Goal: Task Accomplishment & Management: Complete application form

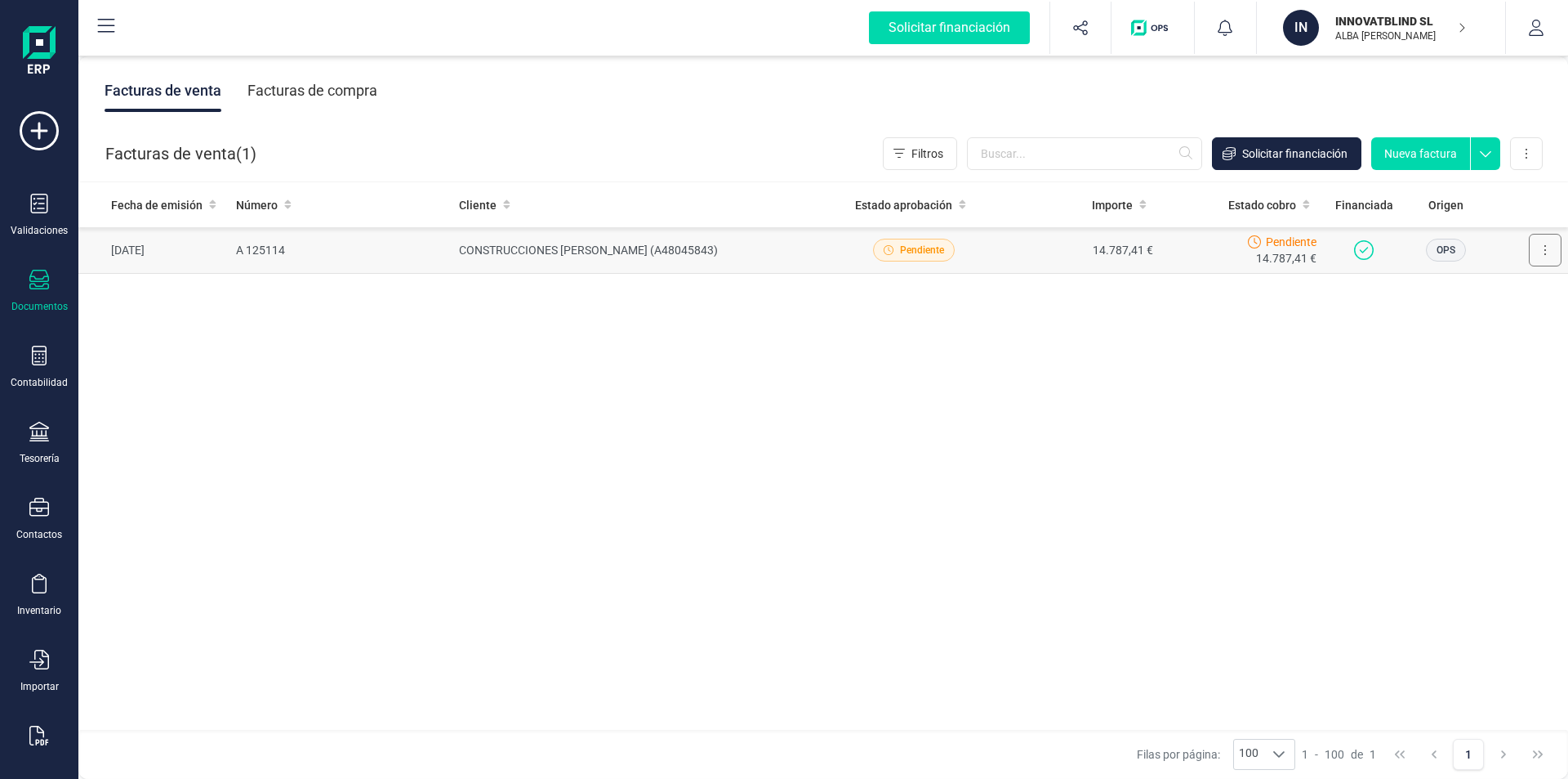
click at [1543, 249] on button at bounding box center [1545, 250] width 32 height 32
click at [1448, 390] on span "Eliminar" at bounding box center [1438, 390] width 41 height 16
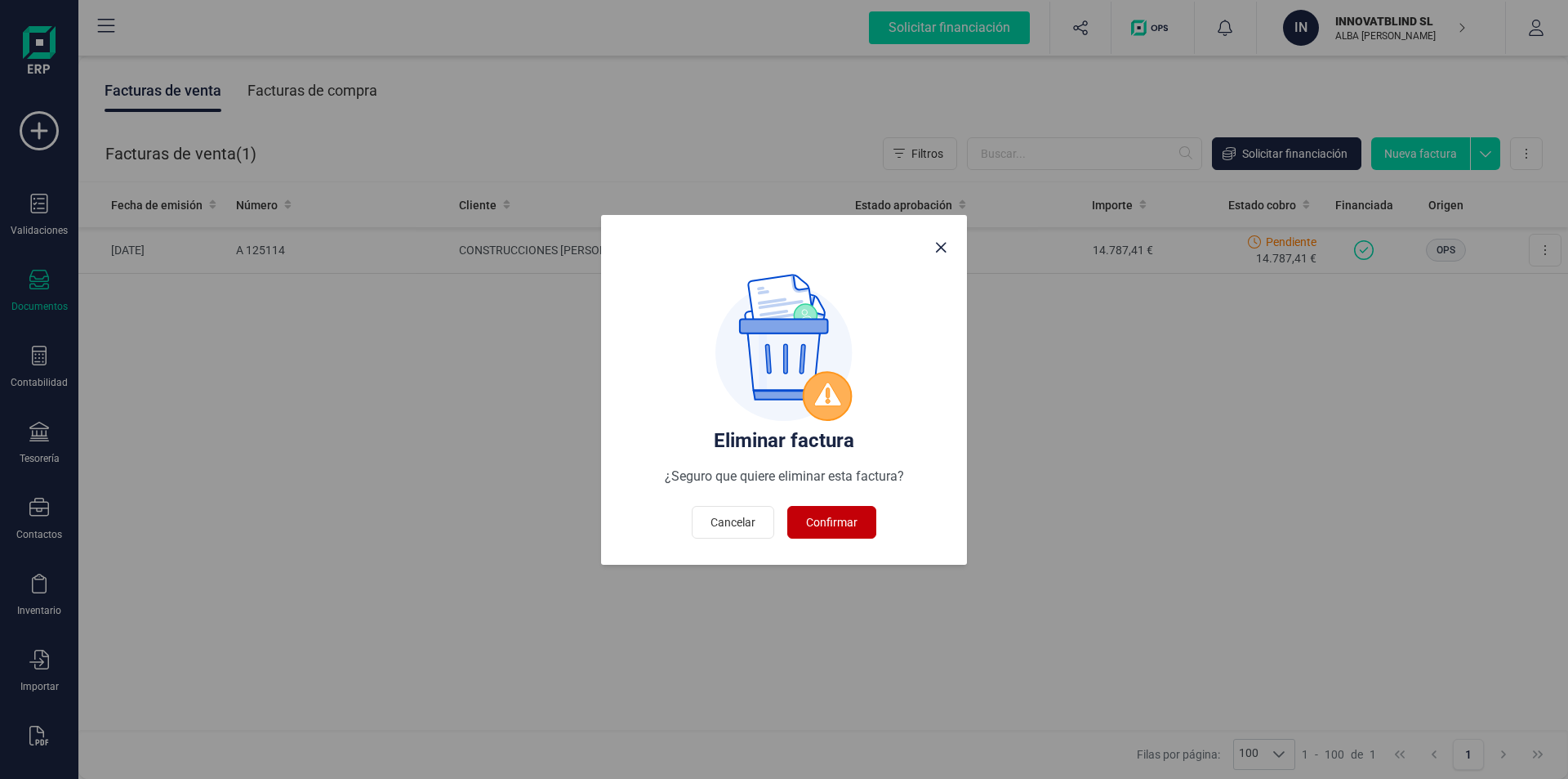
click at [842, 525] on span "Confirmar" at bounding box center [832, 521] width 51 height 16
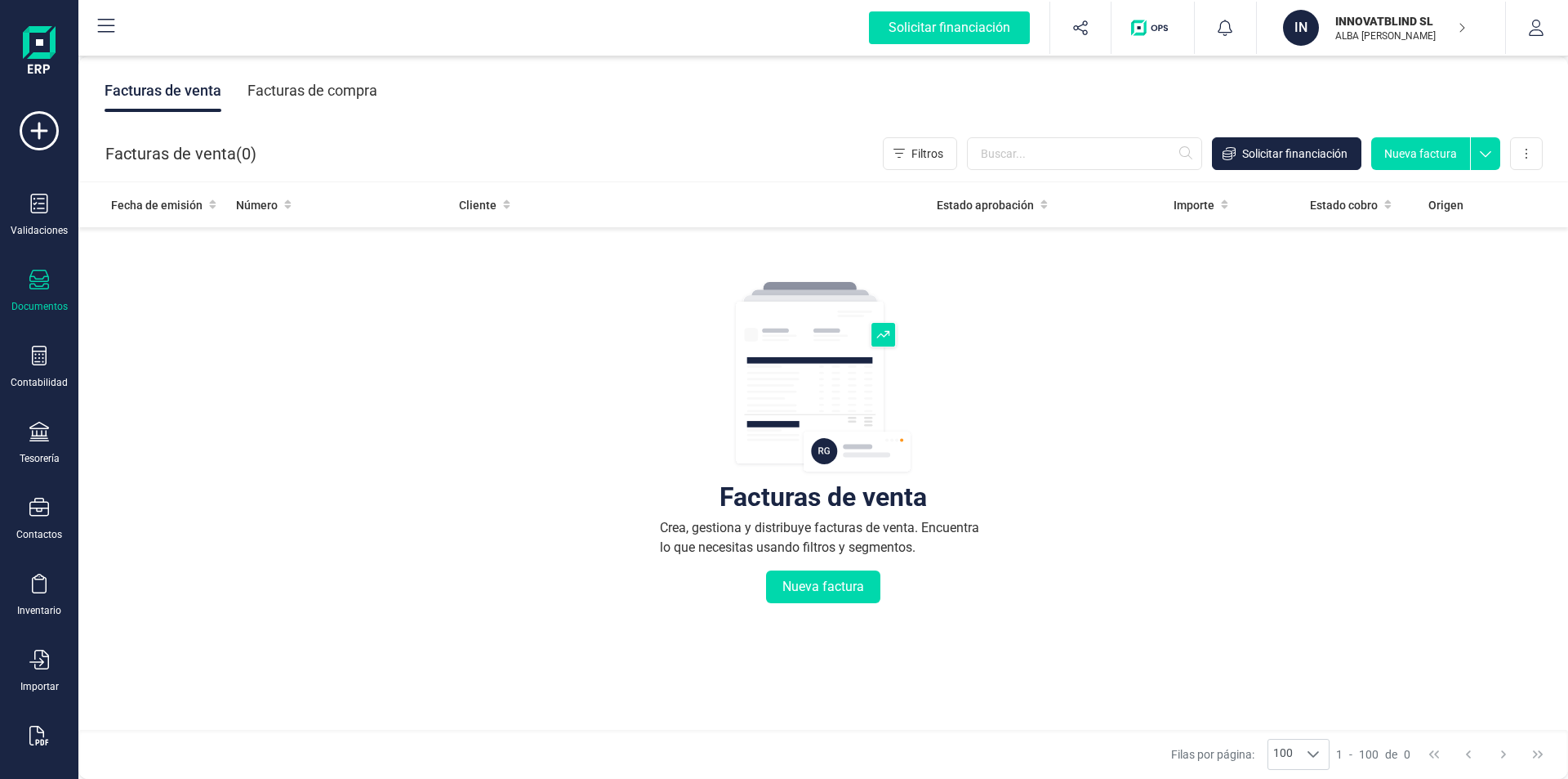
click at [1486, 150] on icon at bounding box center [1485, 149] width 29 height 25
click at [1377, 195] on span "Nueva factura proforma" at bounding box center [1428, 190] width 124 height 16
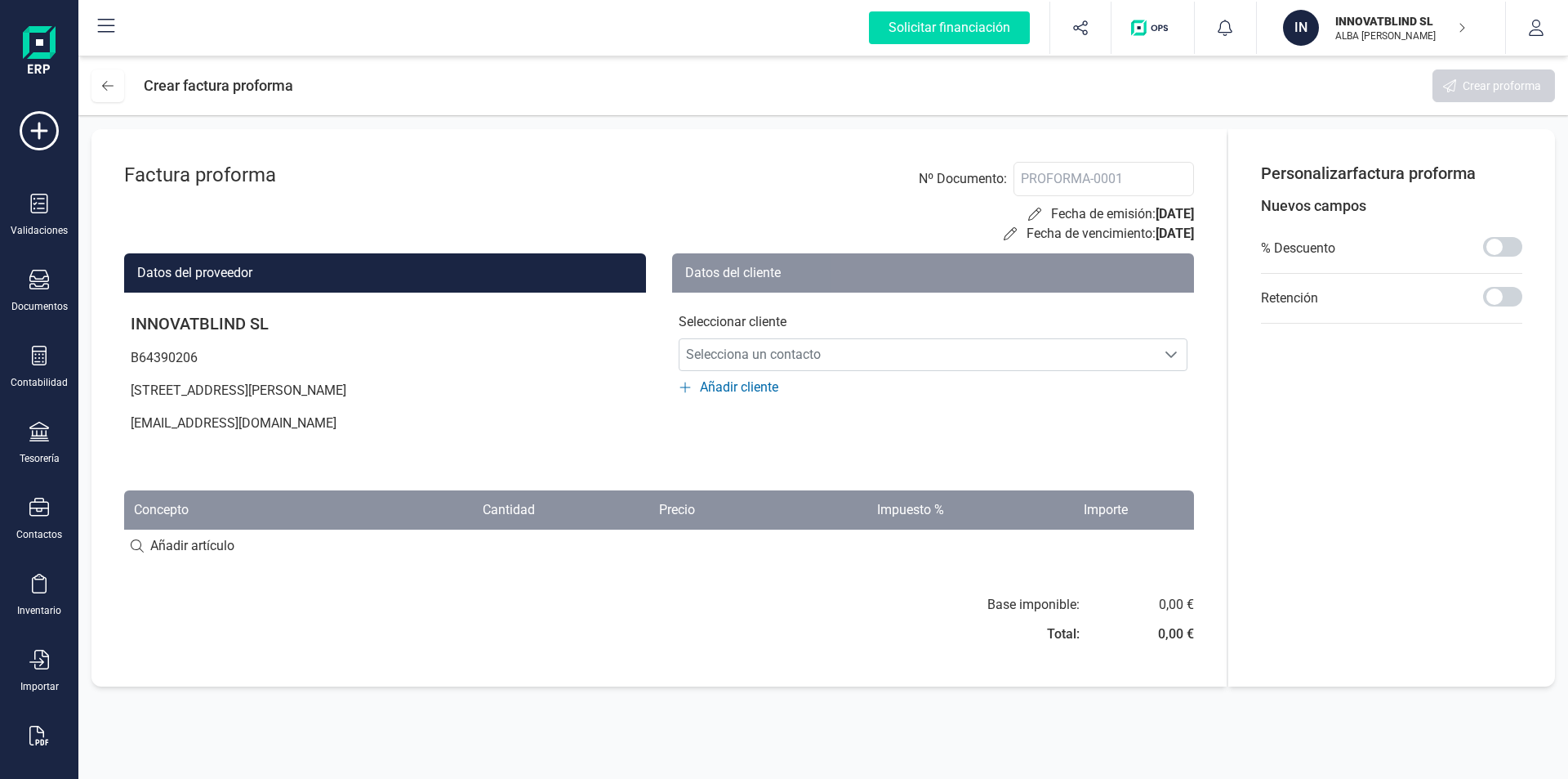
click at [682, 392] on icon at bounding box center [686, 387] width 13 height 13
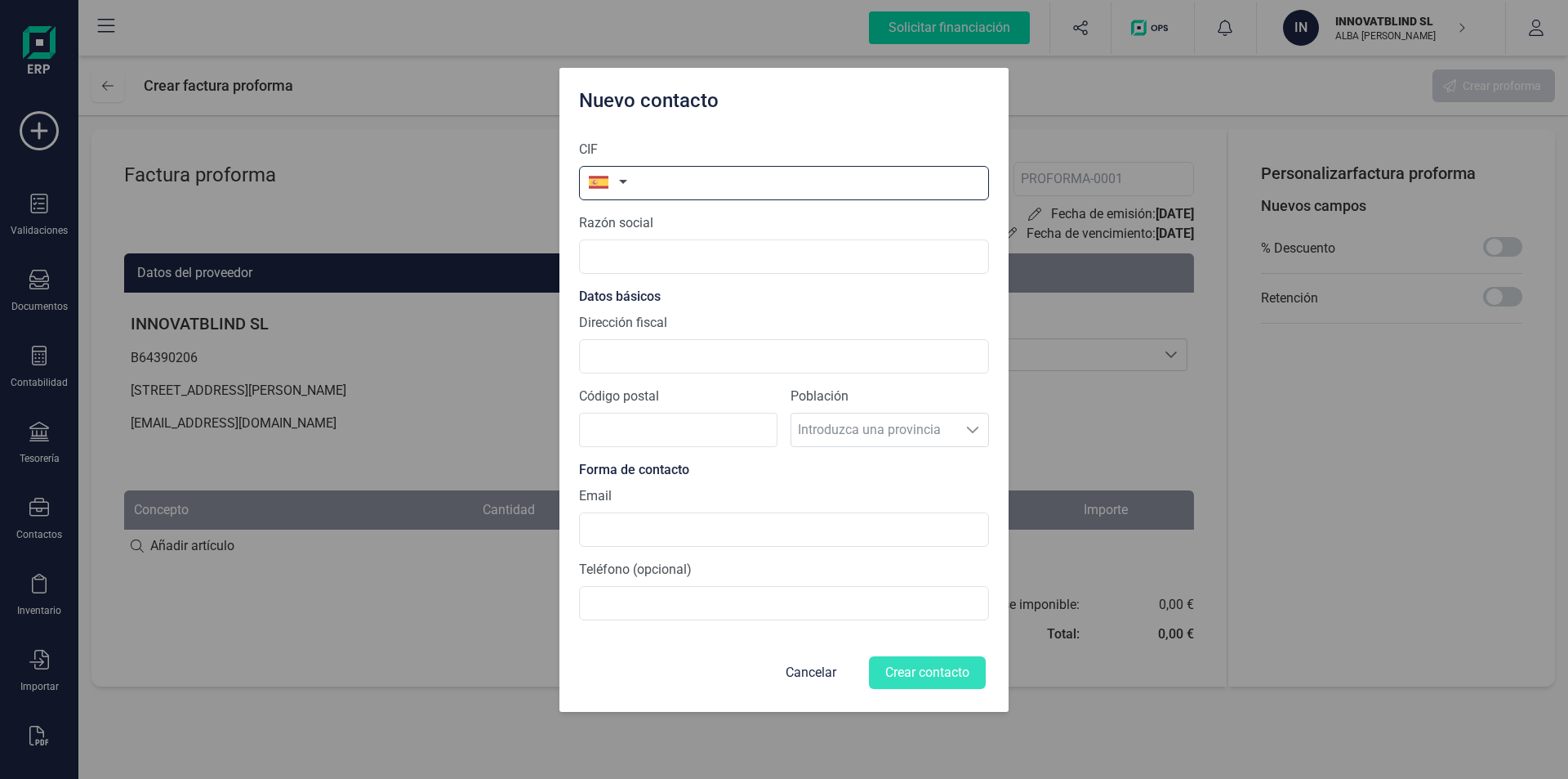
click at [698, 183] on input "text" at bounding box center [784, 183] width 410 height 34
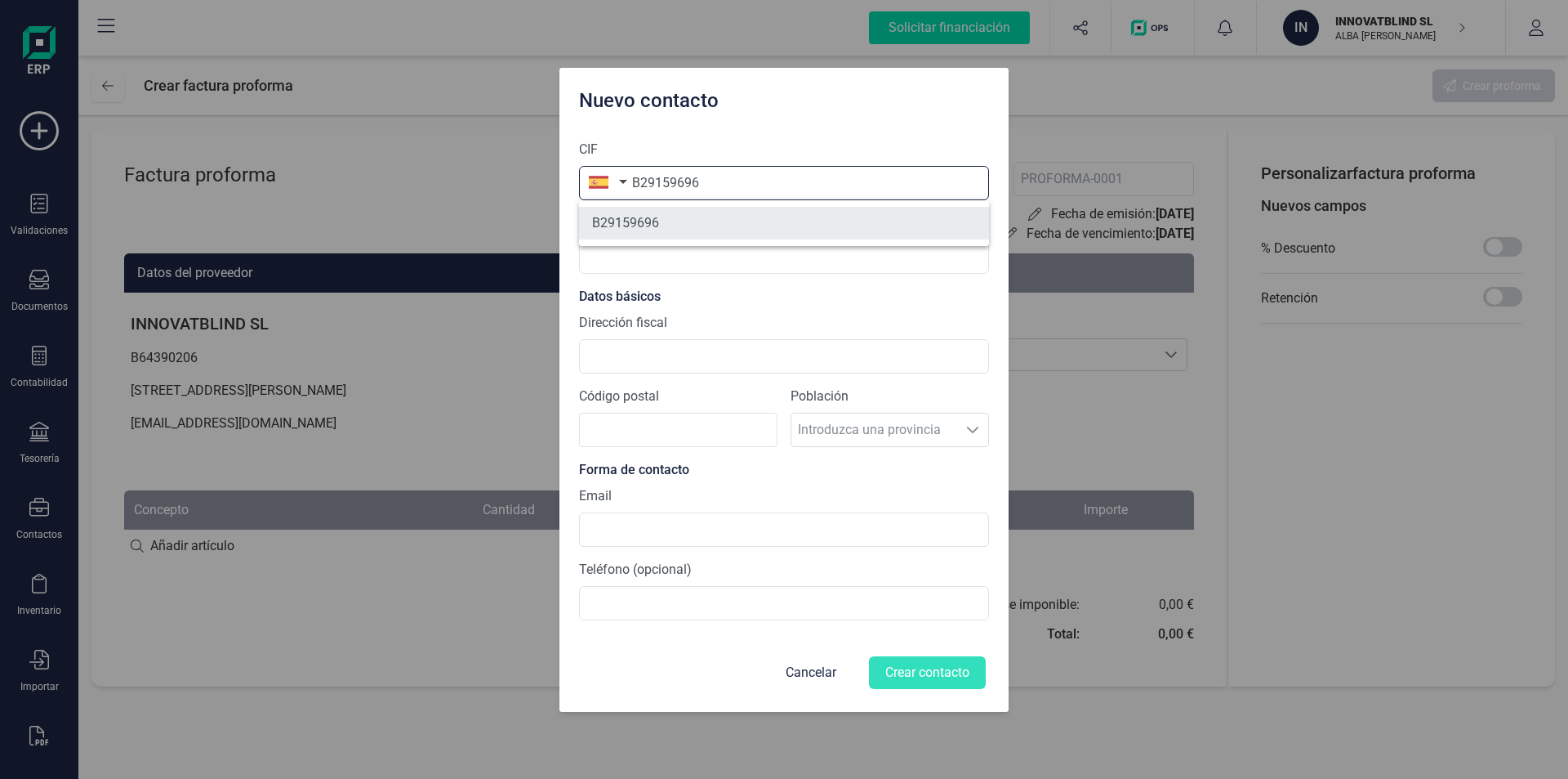
type input "B29159696"
click at [623, 226] on li "B29159696" at bounding box center [784, 223] width 410 height 32
type input "CRISTALERIA Y ALUMINIOS [PERSON_NAME]"
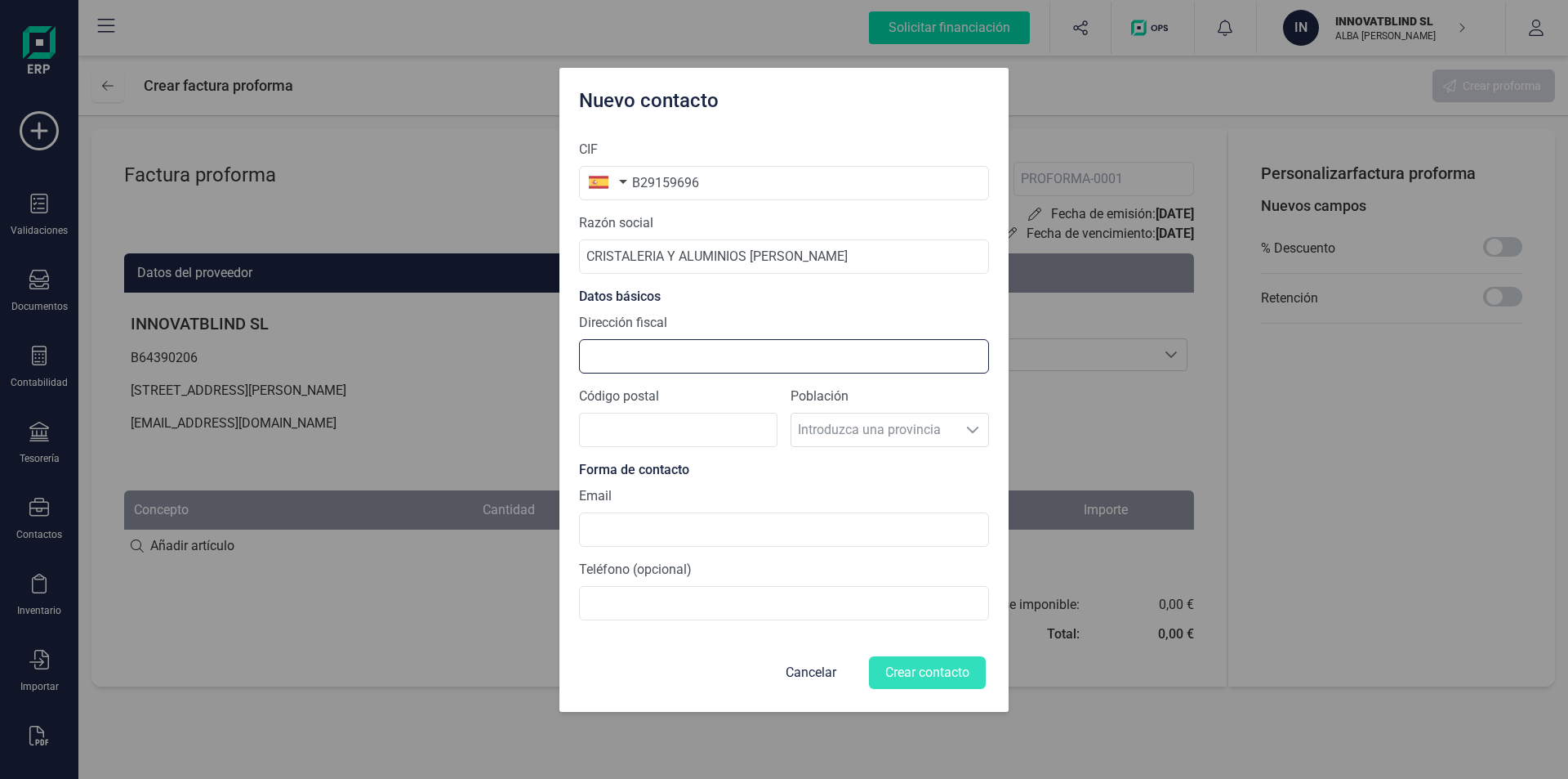
click at [611, 349] on input "Dirección fiscal" at bounding box center [784, 356] width 410 height 34
type input "C/ [GEOGRAPHIC_DATA], 29 P.IND. [GEOGRAPHIC_DATA][PERSON_NAME]"
type input "29006"
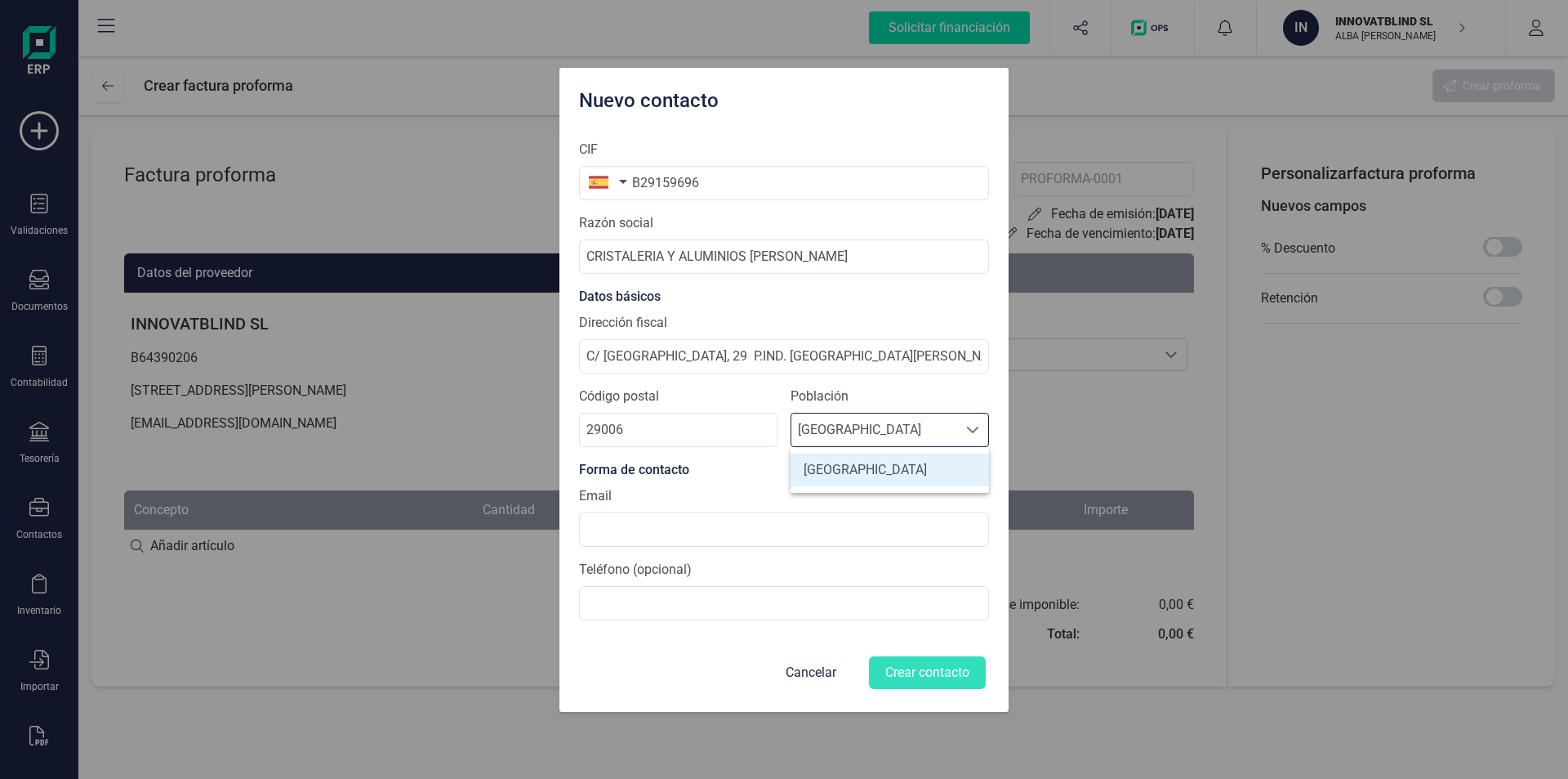
click at [832, 469] on li "[GEOGRAPHIC_DATA]" at bounding box center [890, 470] width 199 height 32
click at [667, 530] on input at bounding box center [784, 530] width 410 height 34
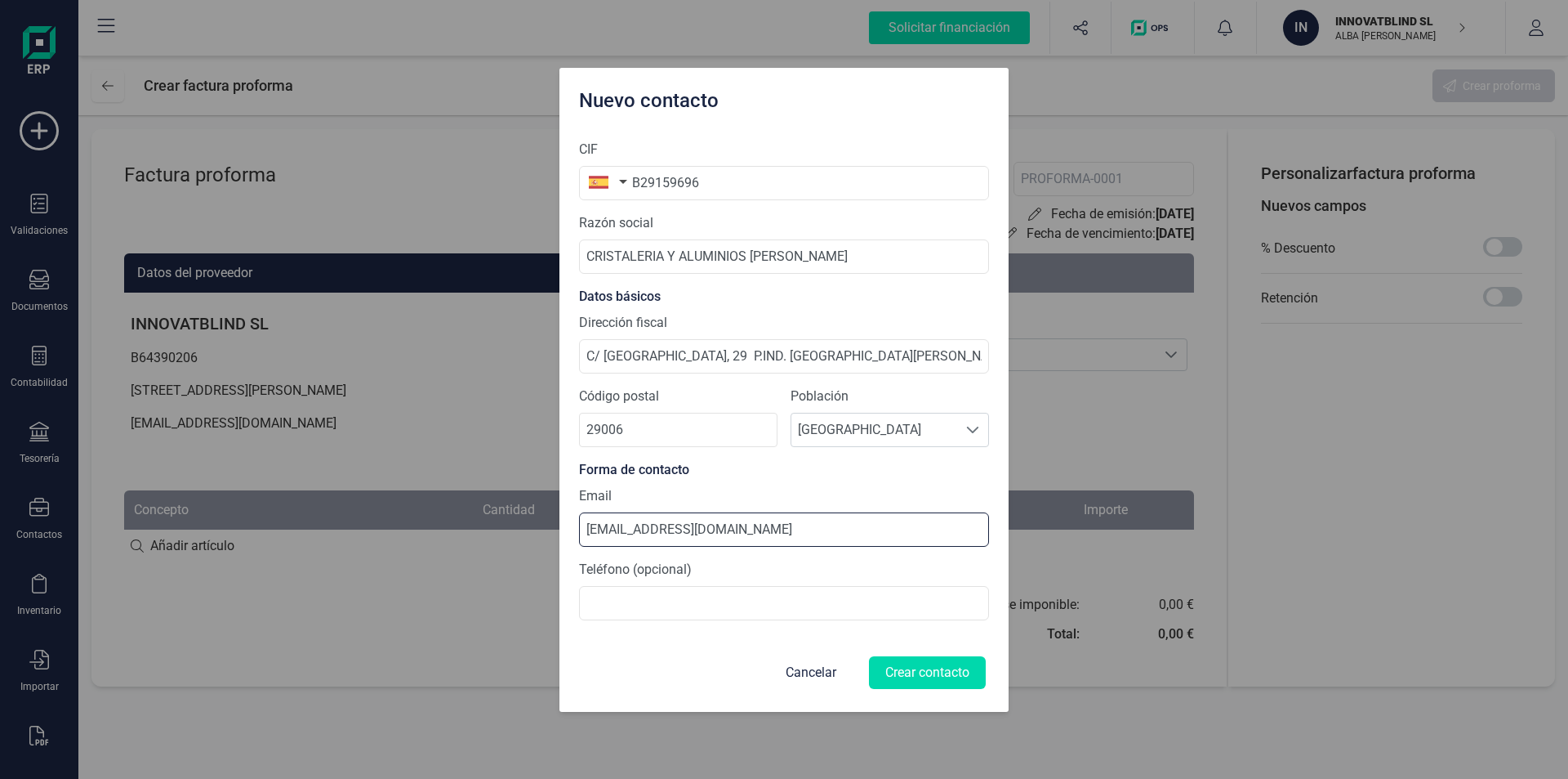
type input "[EMAIL_ADDRESS][DOMAIN_NAME]"
click at [623, 600] on input at bounding box center [784, 603] width 410 height 34
click at [915, 670] on button "Crear contacto" at bounding box center [927, 672] width 117 height 32
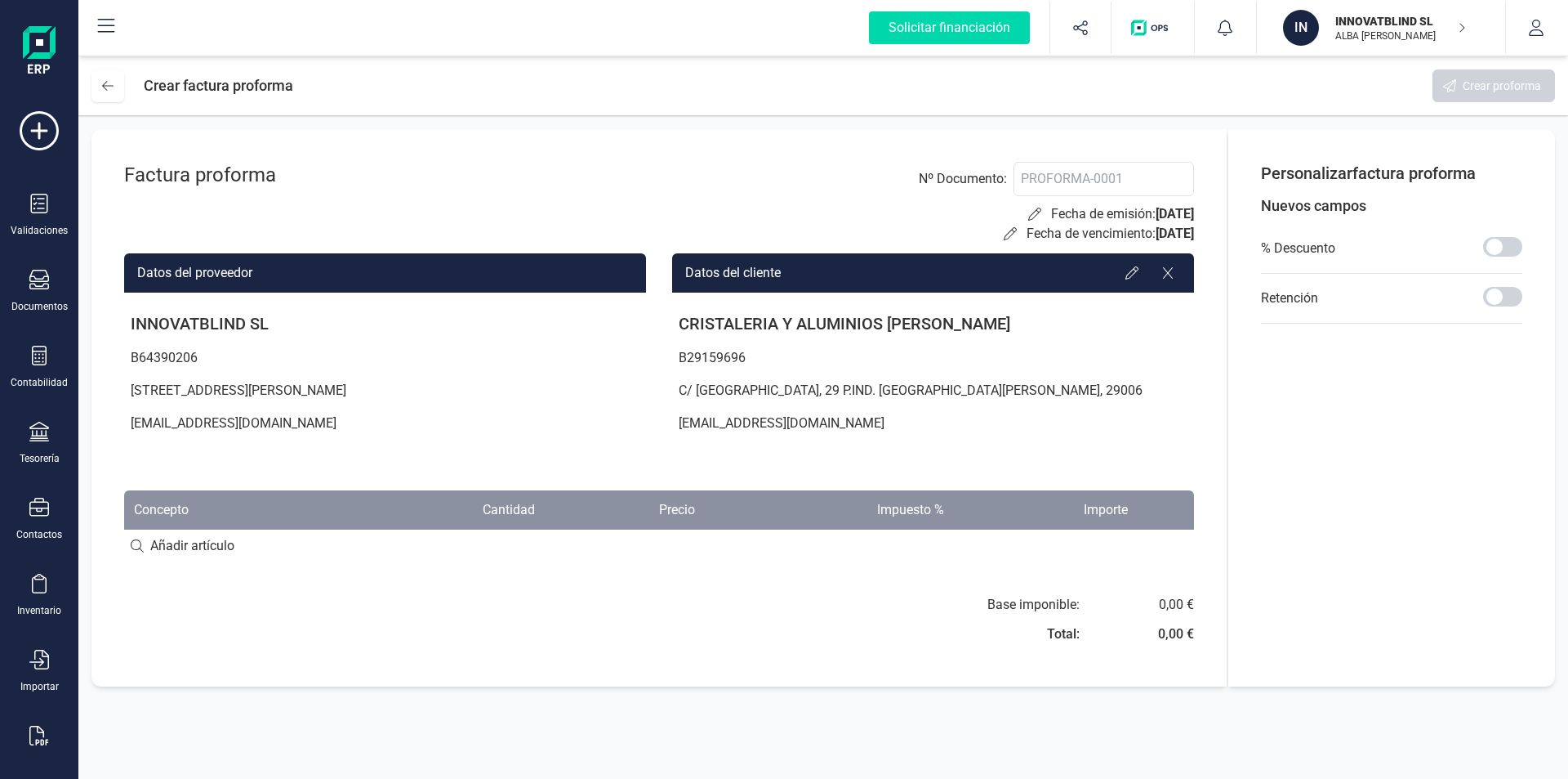
click at [135, 550] on input at bounding box center [659, 546] width 1070 height 32
click at [196, 544] on input at bounding box center [659, 546] width 1070 height 32
click at [109, 85] on icon at bounding box center [107, 86] width 11 height 13
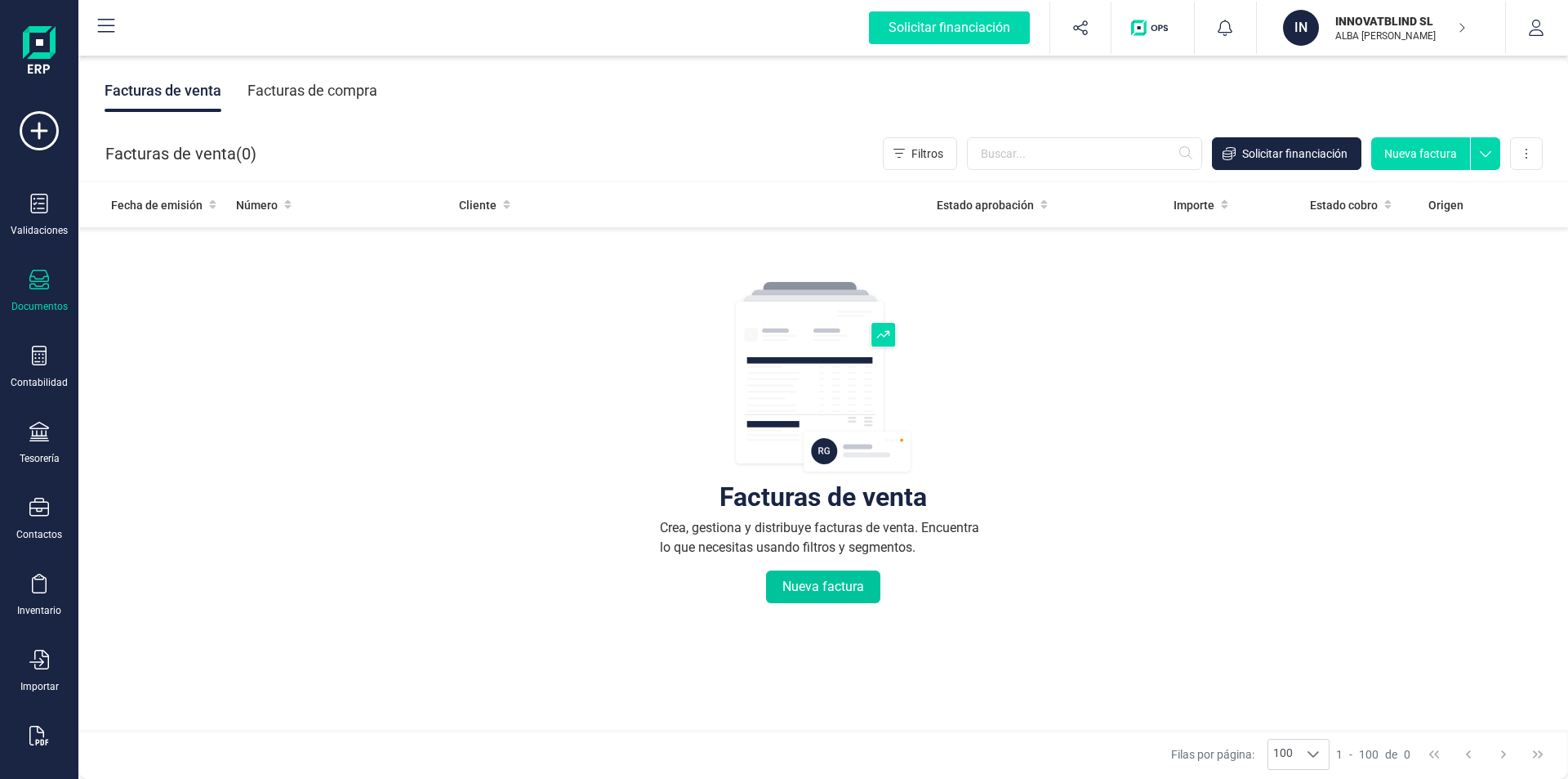
click at [802, 586] on button "Nueva factura" at bounding box center [823, 587] width 114 height 32
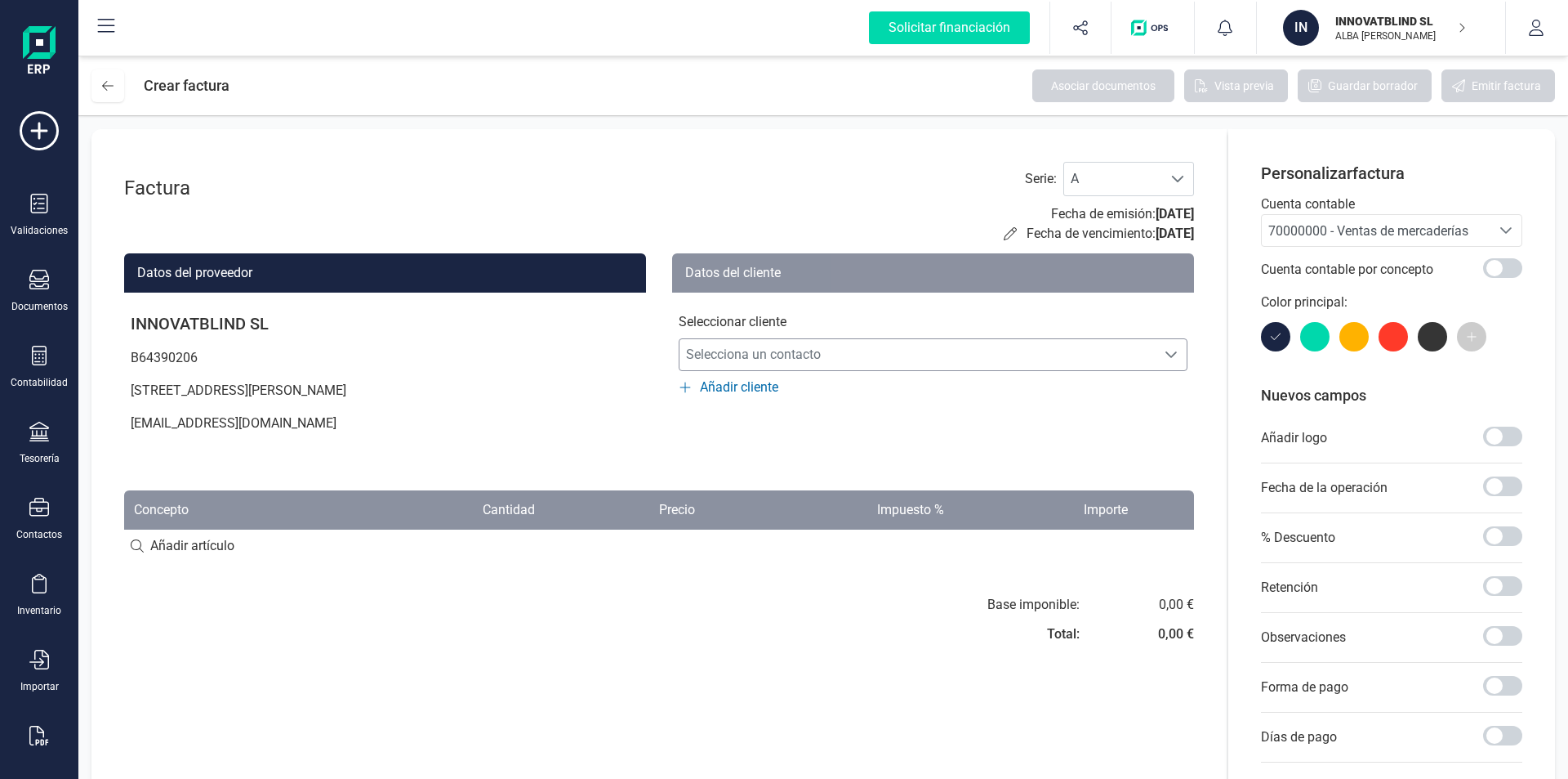
click at [803, 356] on span "Selecciona un contacto" at bounding box center [918, 355] width 476 height 32
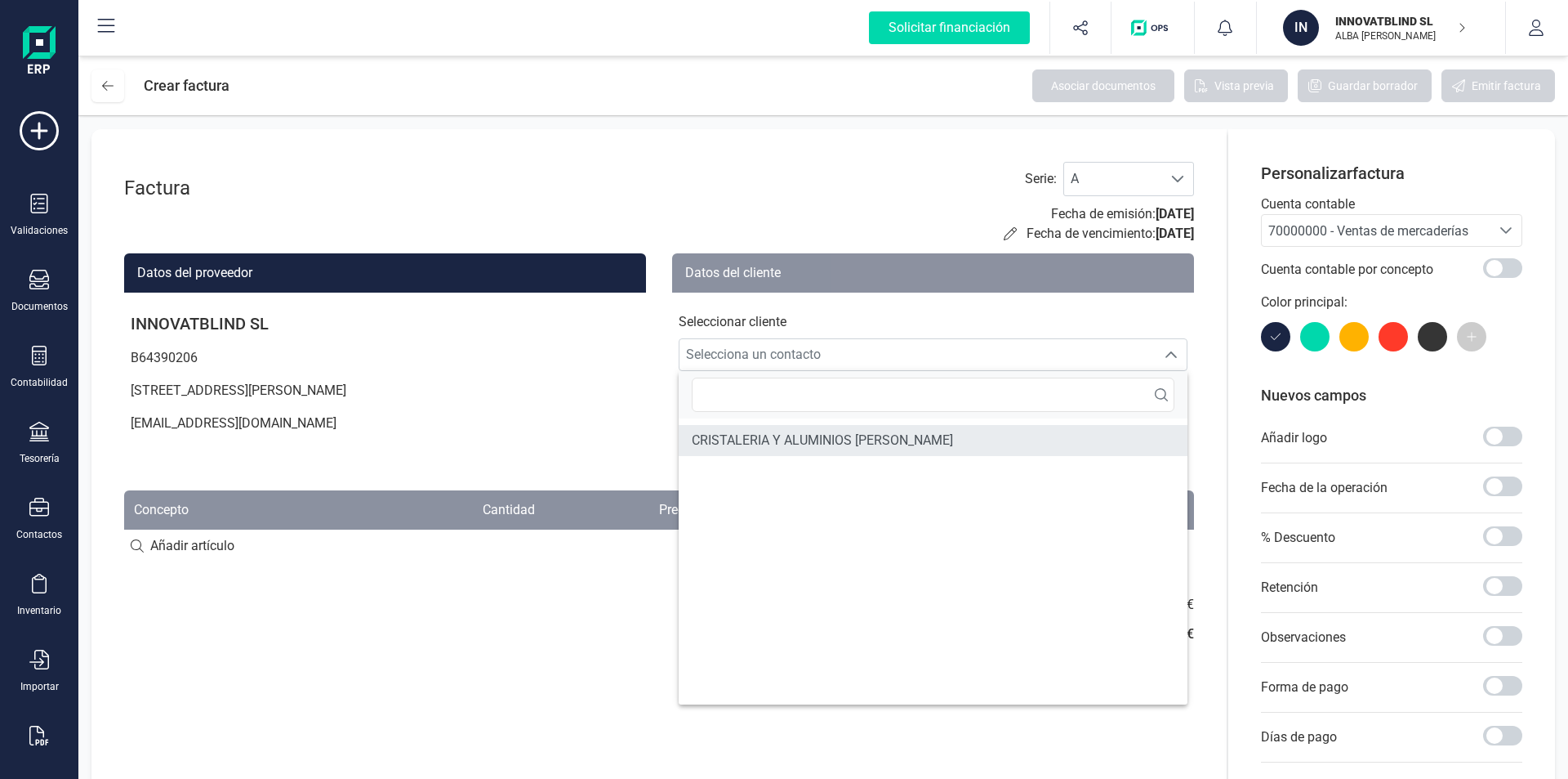
click at [784, 438] on span "CRISTALERIA Y ALUMINIOS [PERSON_NAME]" at bounding box center [823, 440] width 261 height 20
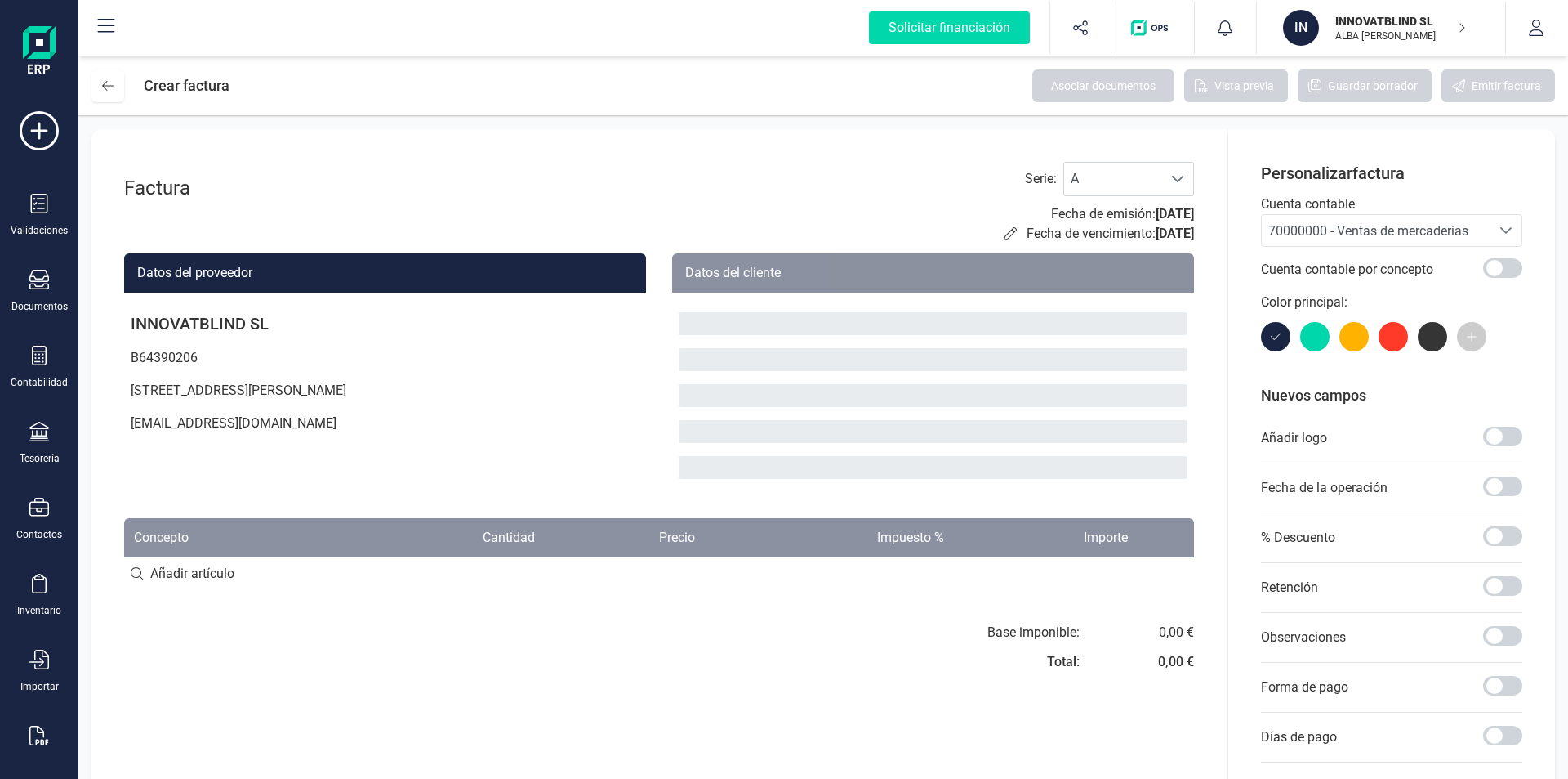
click at [784, 438] on div at bounding box center [933, 432] width 509 height 23
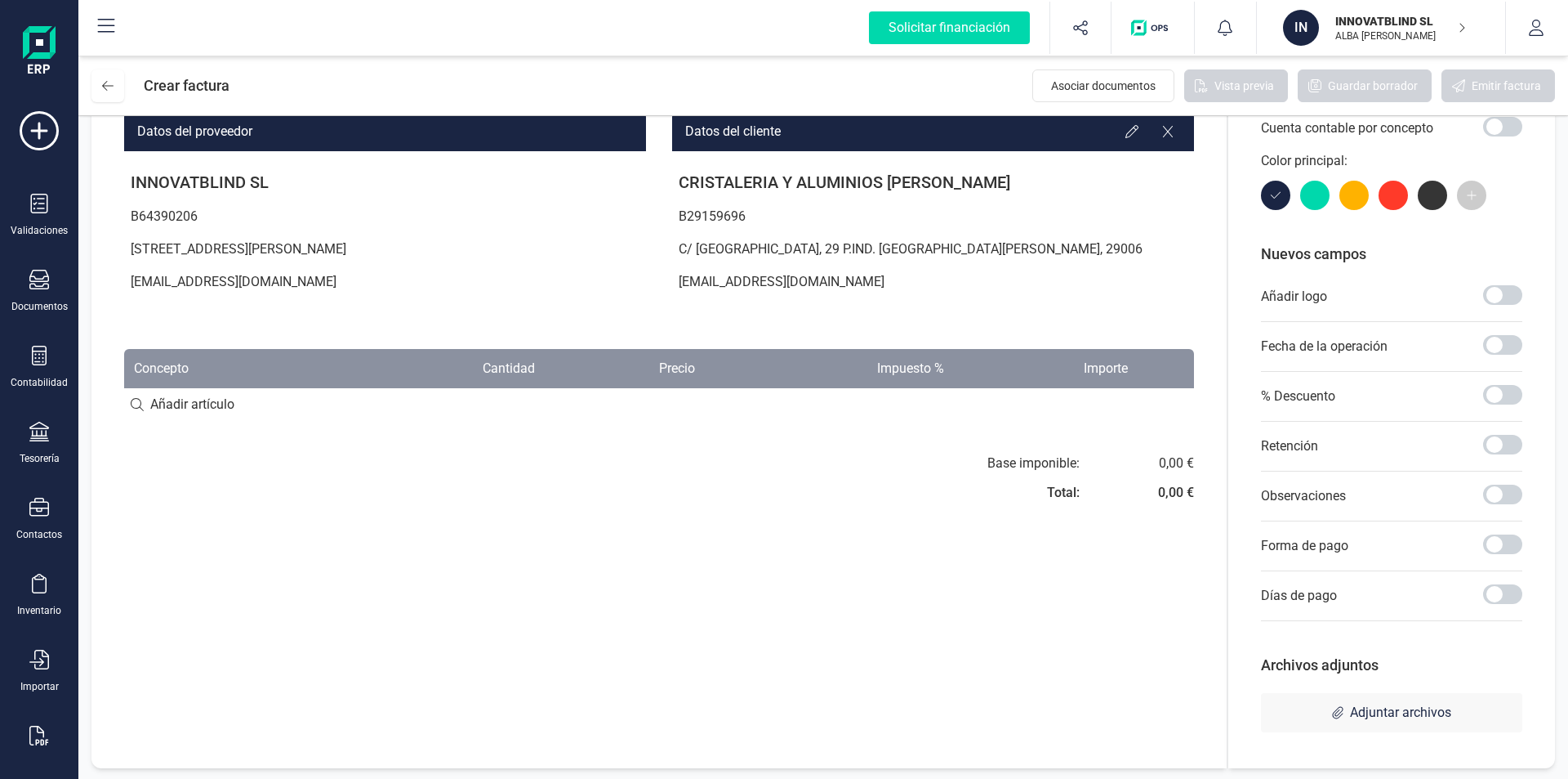
scroll to position [144, 0]
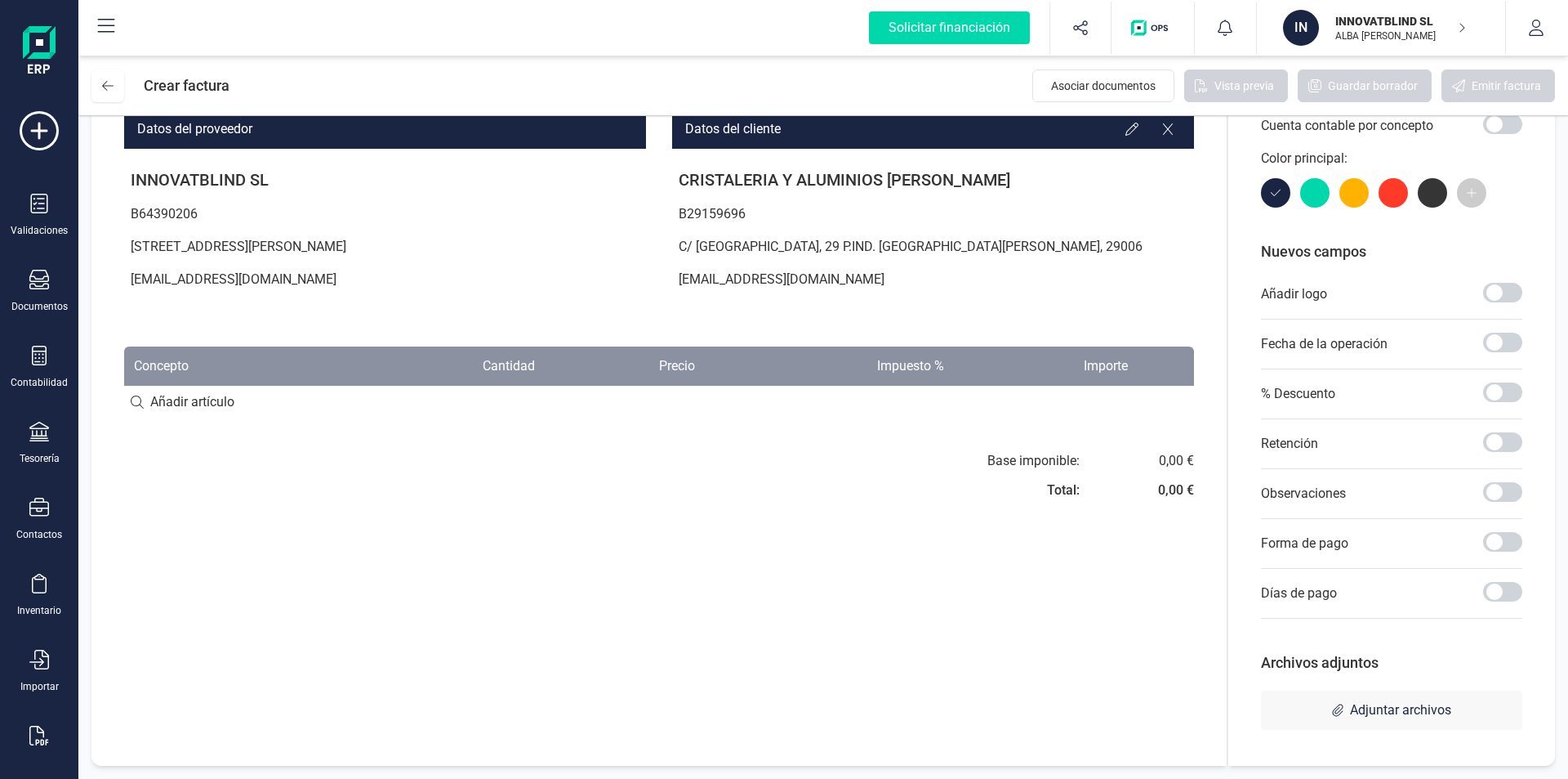
click at [195, 394] on input at bounding box center [659, 401] width 1070 height 32
click at [1383, 715] on span "Adjuntar archivos" at bounding box center [1401, 710] width 102 height 20
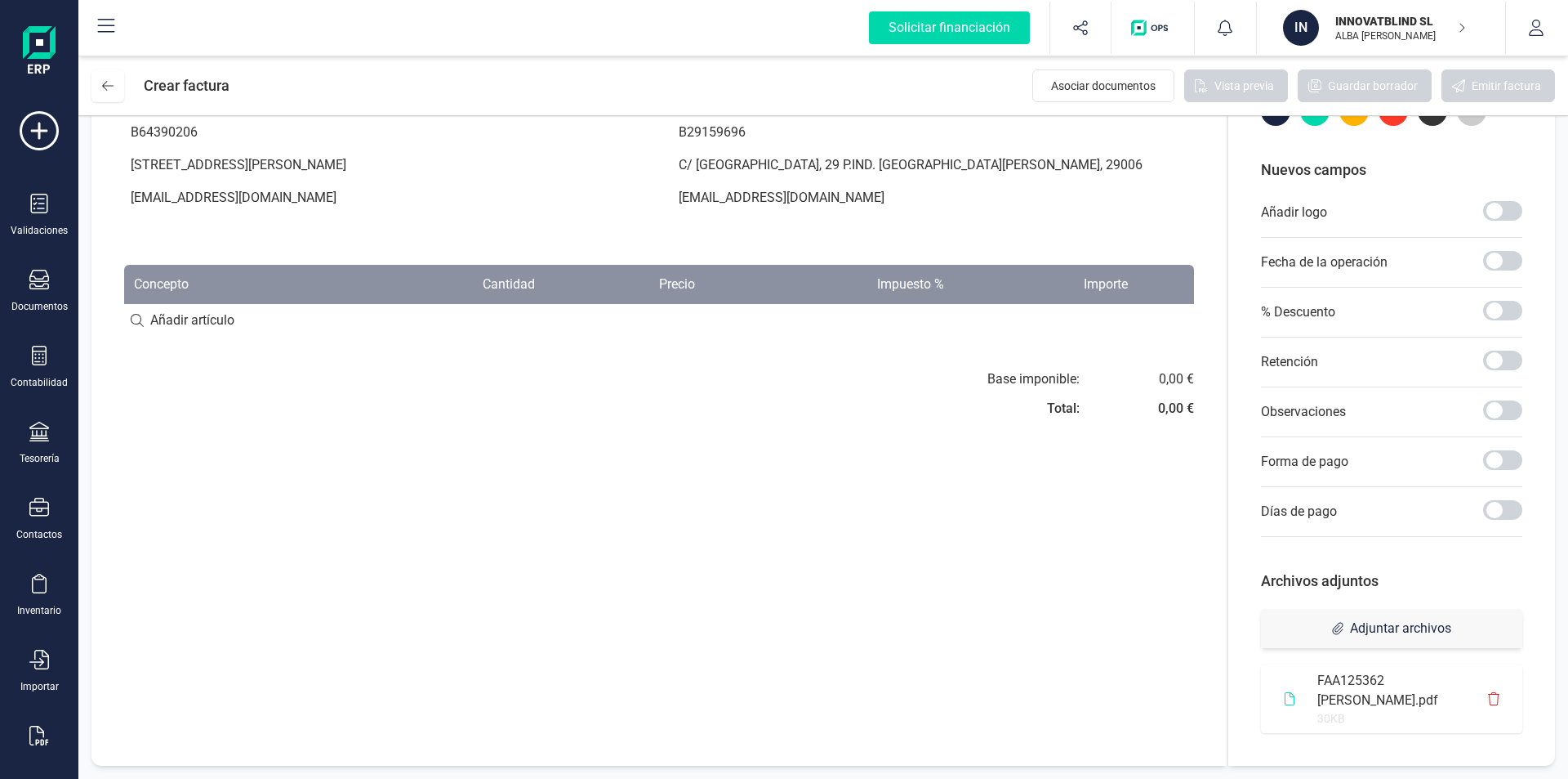
scroll to position [0, 0]
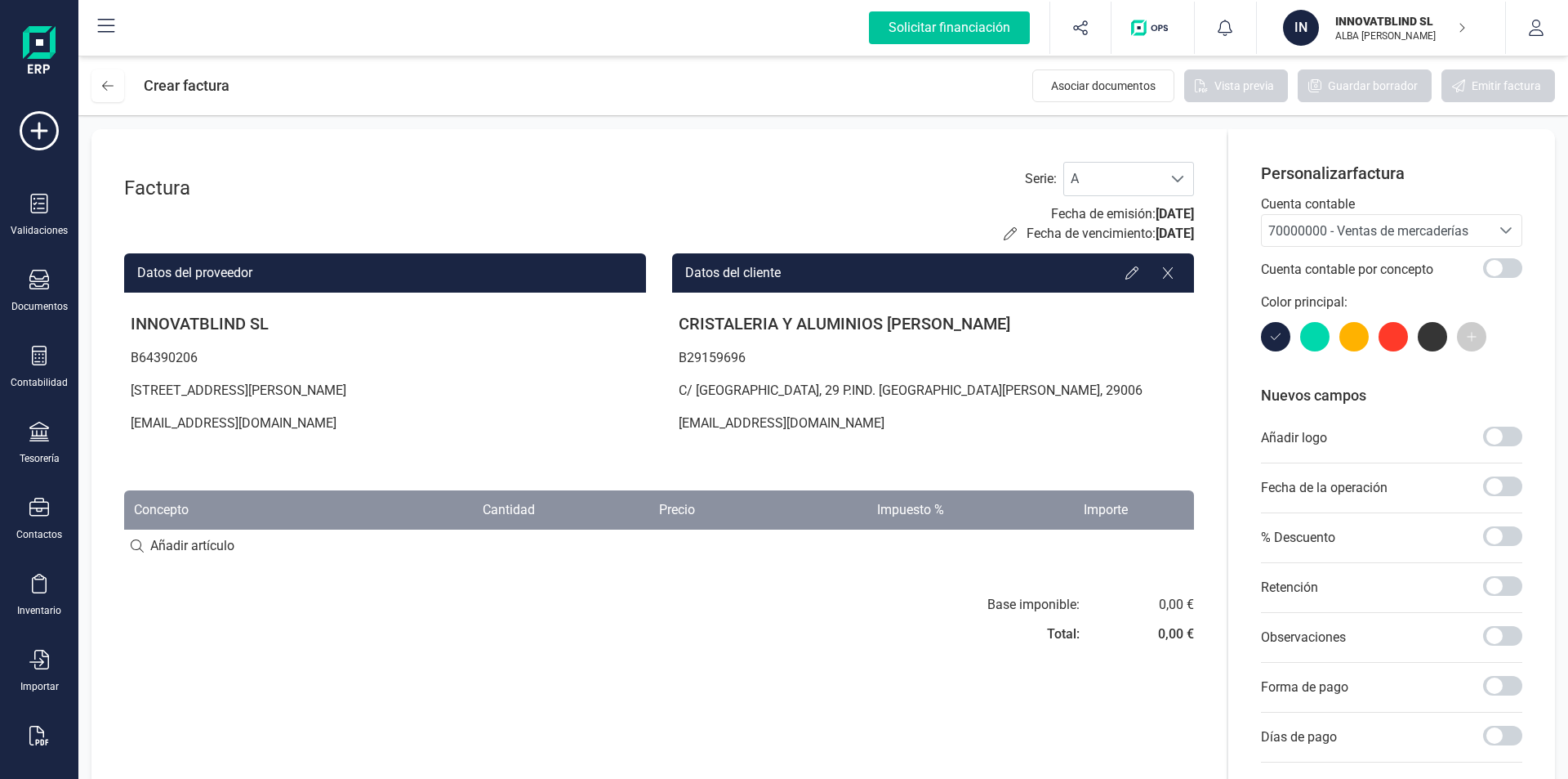
click at [934, 25] on div "Solicitar financiación" at bounding box center [949, 28] width 161 height 32
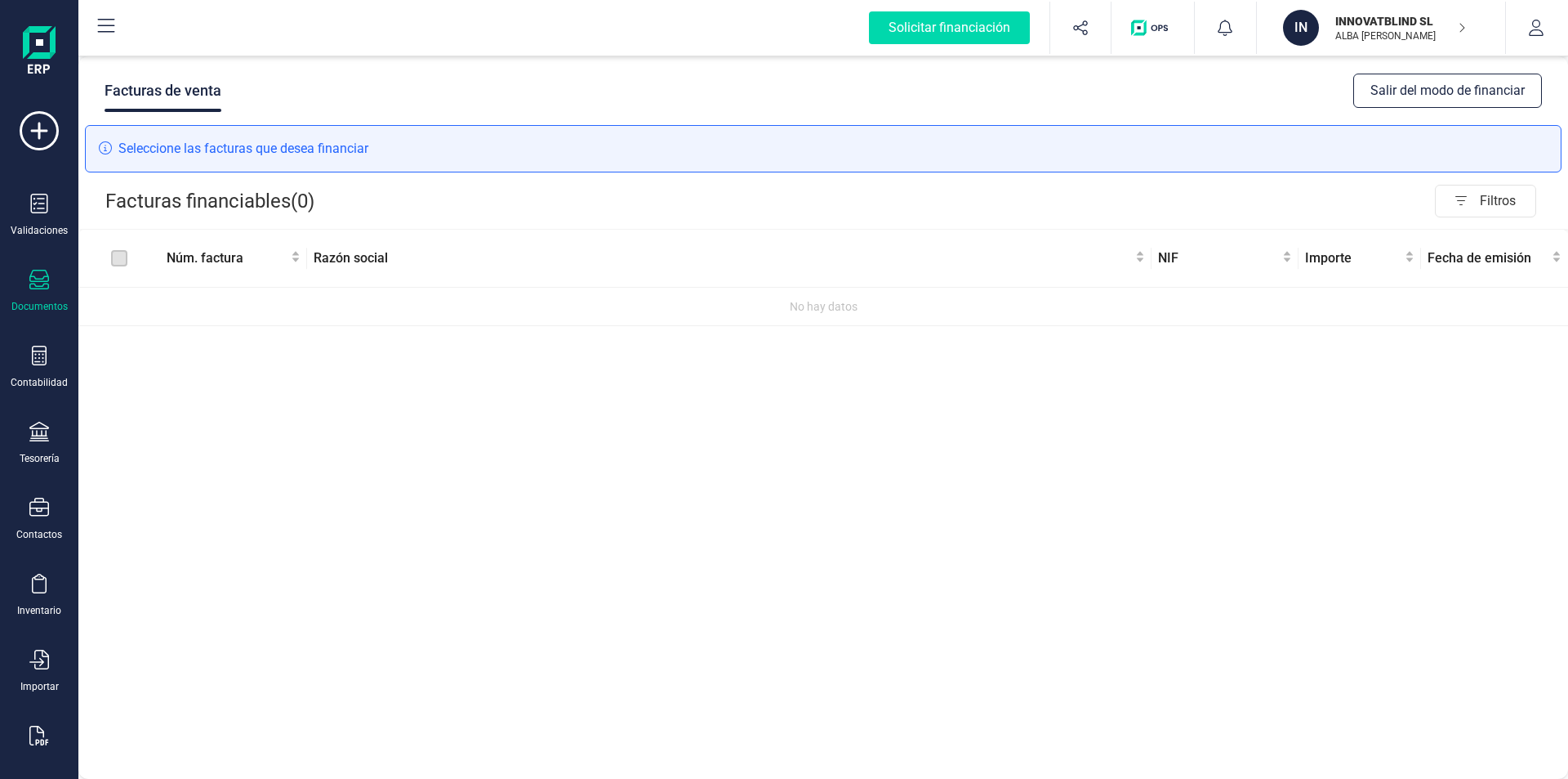
click at [104, 21] on icon at bounding box center [106, 26] width 20 height 20
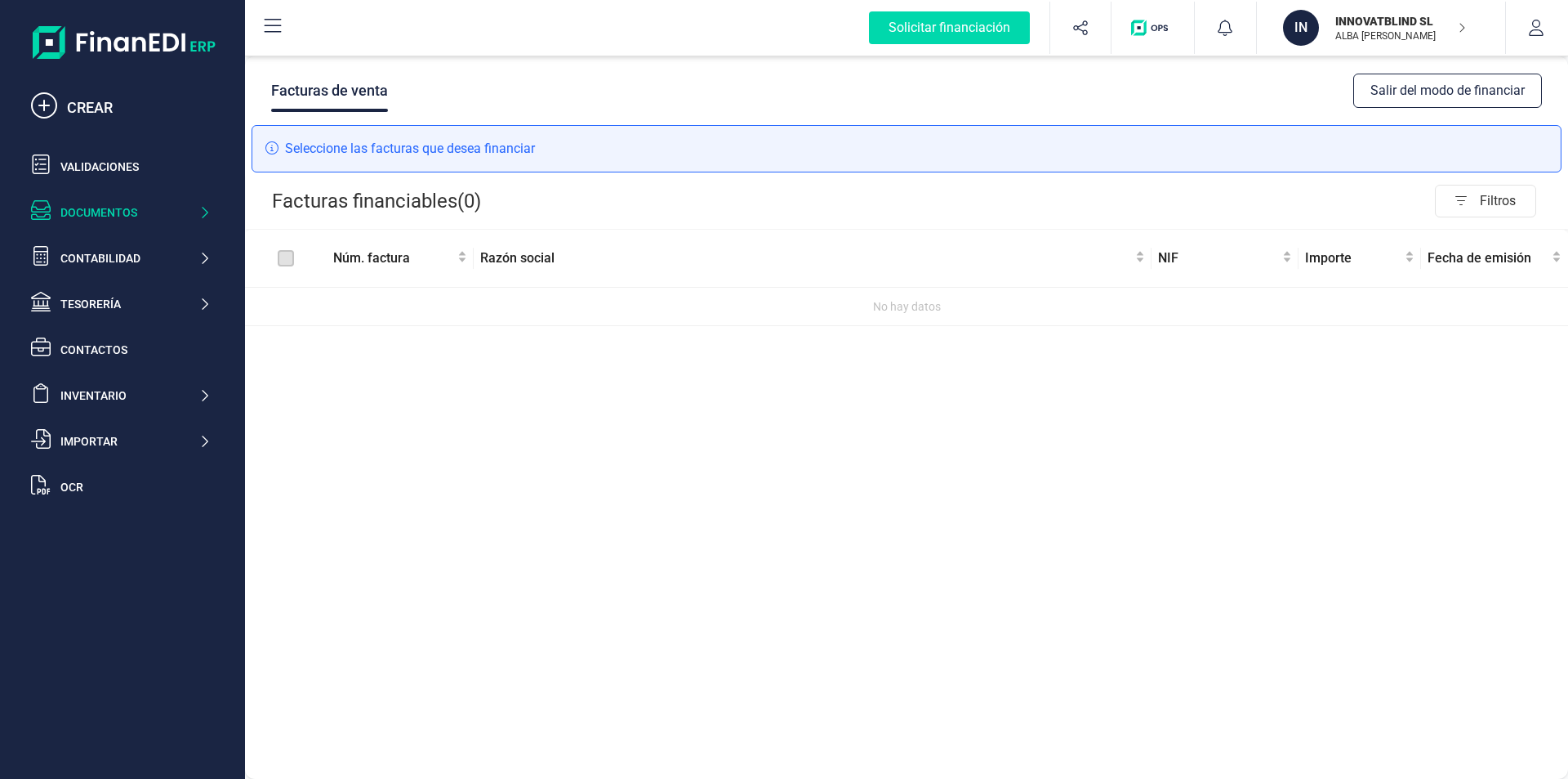
drag, startPoint x: 84, startPoint y: 108, endPoint x: 145, endPoint y: 202, distance: 112.1
click at [145, 203] on div "CREAR Validaciones Documentos Documentos Presupuestos Pedidos Albaranes Factura…" at bounding box center [123, 303] width 196 height 425
click at [118, 211] on div "Documentos" at bounding box center [129, 212] width 138 height 16
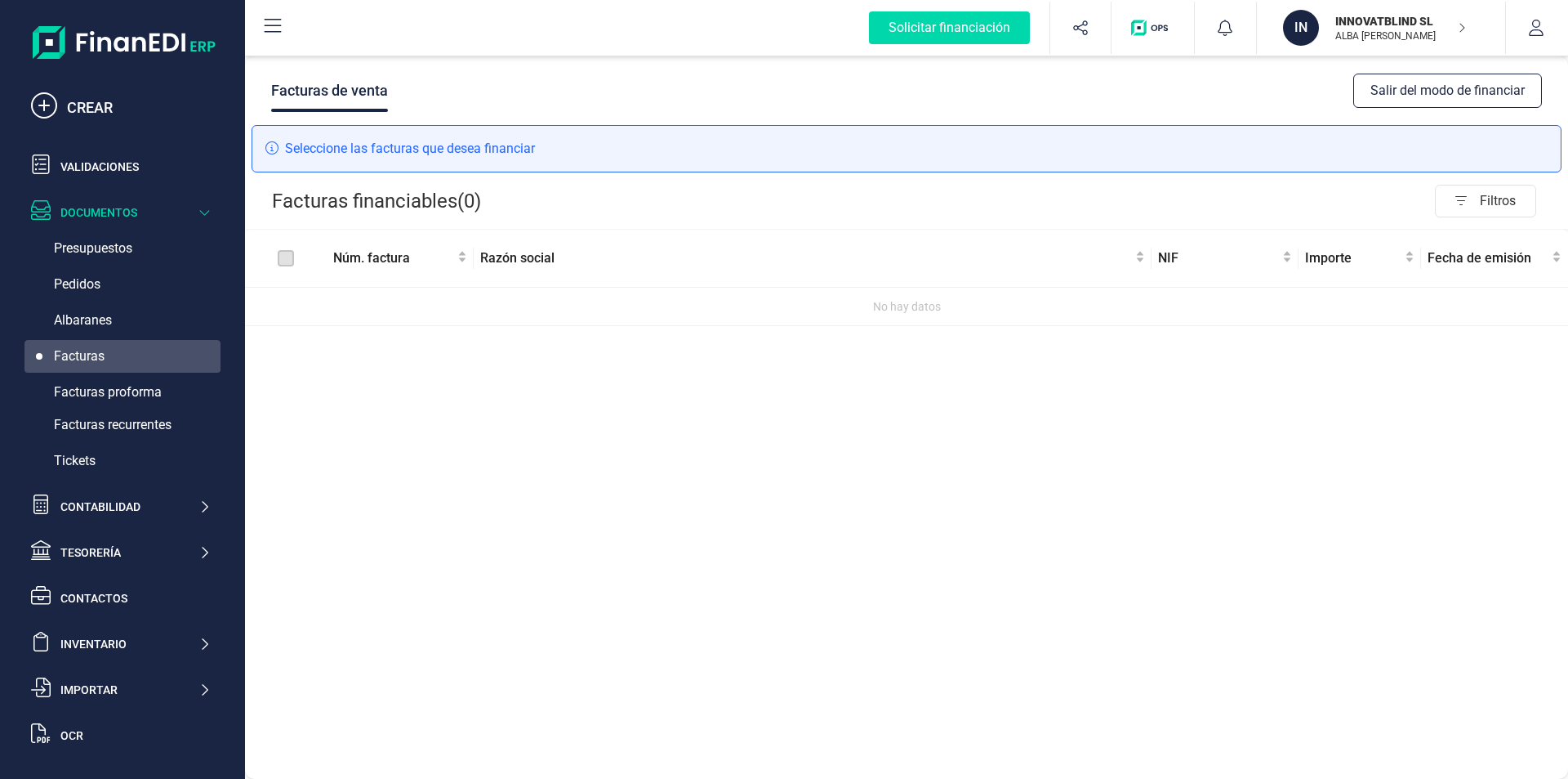
click at [83, 353] on span "Facturas" at bounding box center [79, 356] width 50 height 20
click at [107, 352] on div "Facturas" at bounding box center [123, 356] width 196 height 32
click at [104, 321] on span "Albaranes" at bounding box center [83, 320] width 58 height 20
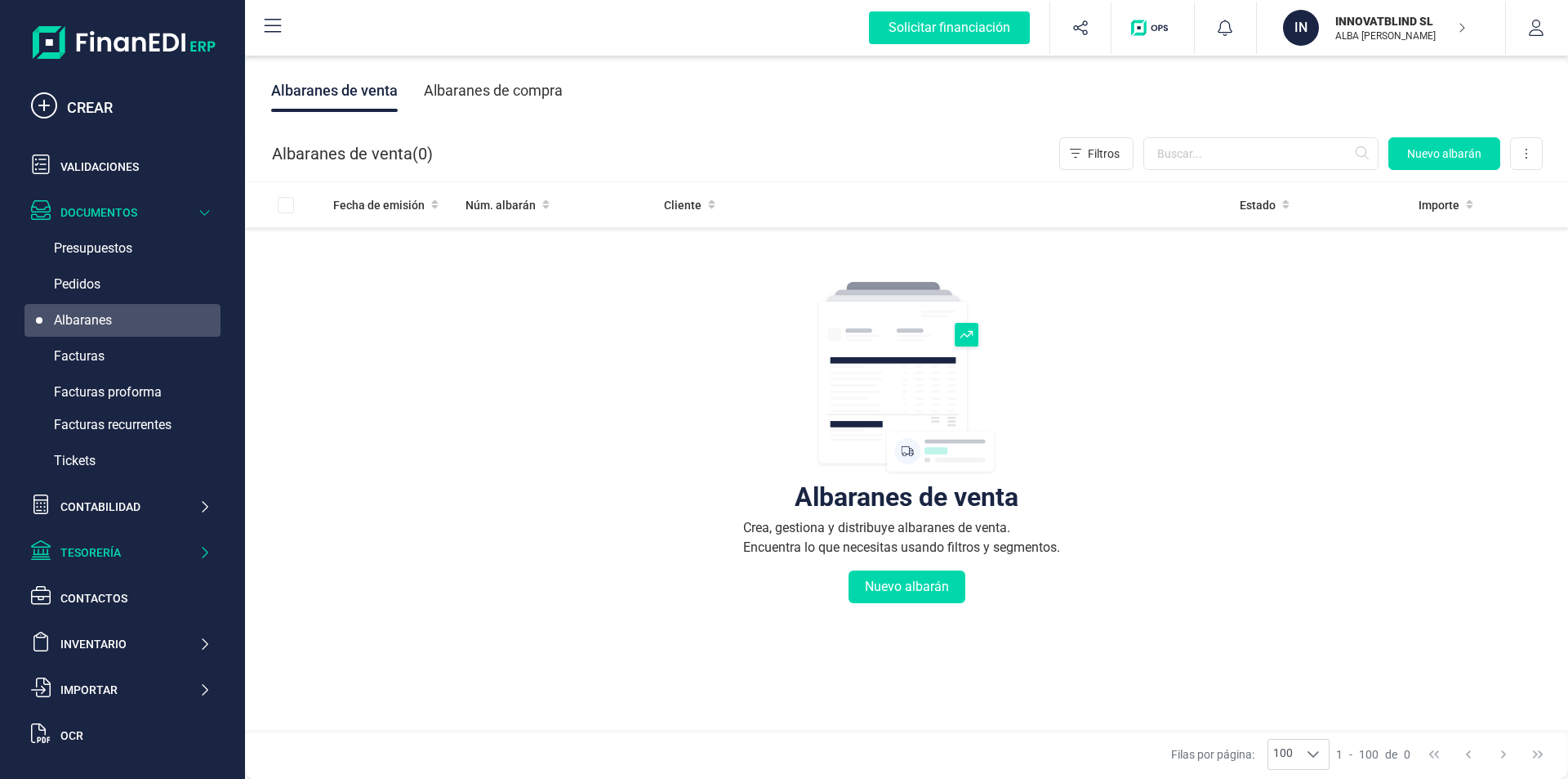
click at [115, 557] on div "Tesorería" at bounding box center [129, 552] width 138 height 16
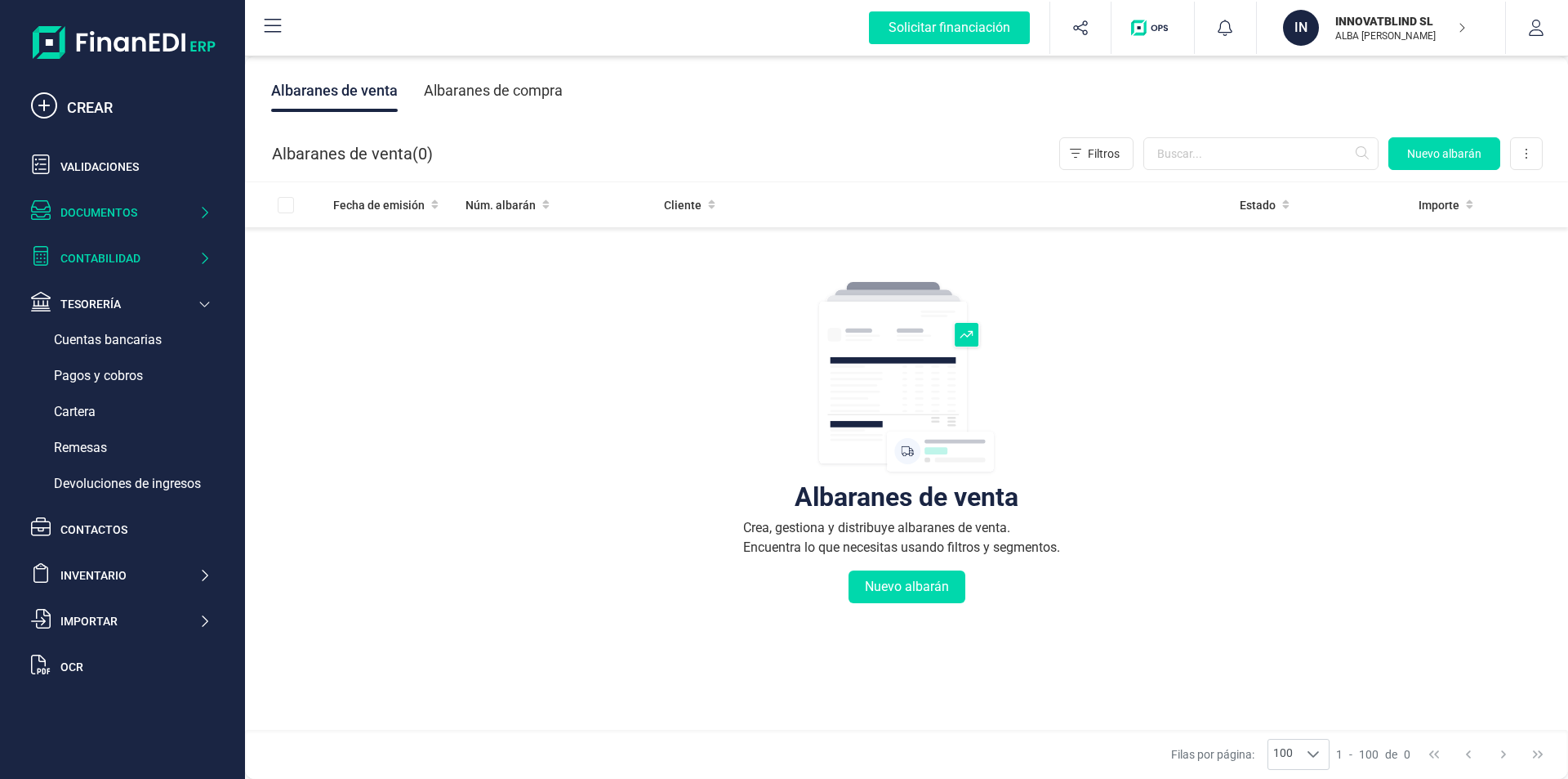
click at [131, 259] on div "Contabilidad" at bounding box center [129, 258] width 138 height 16
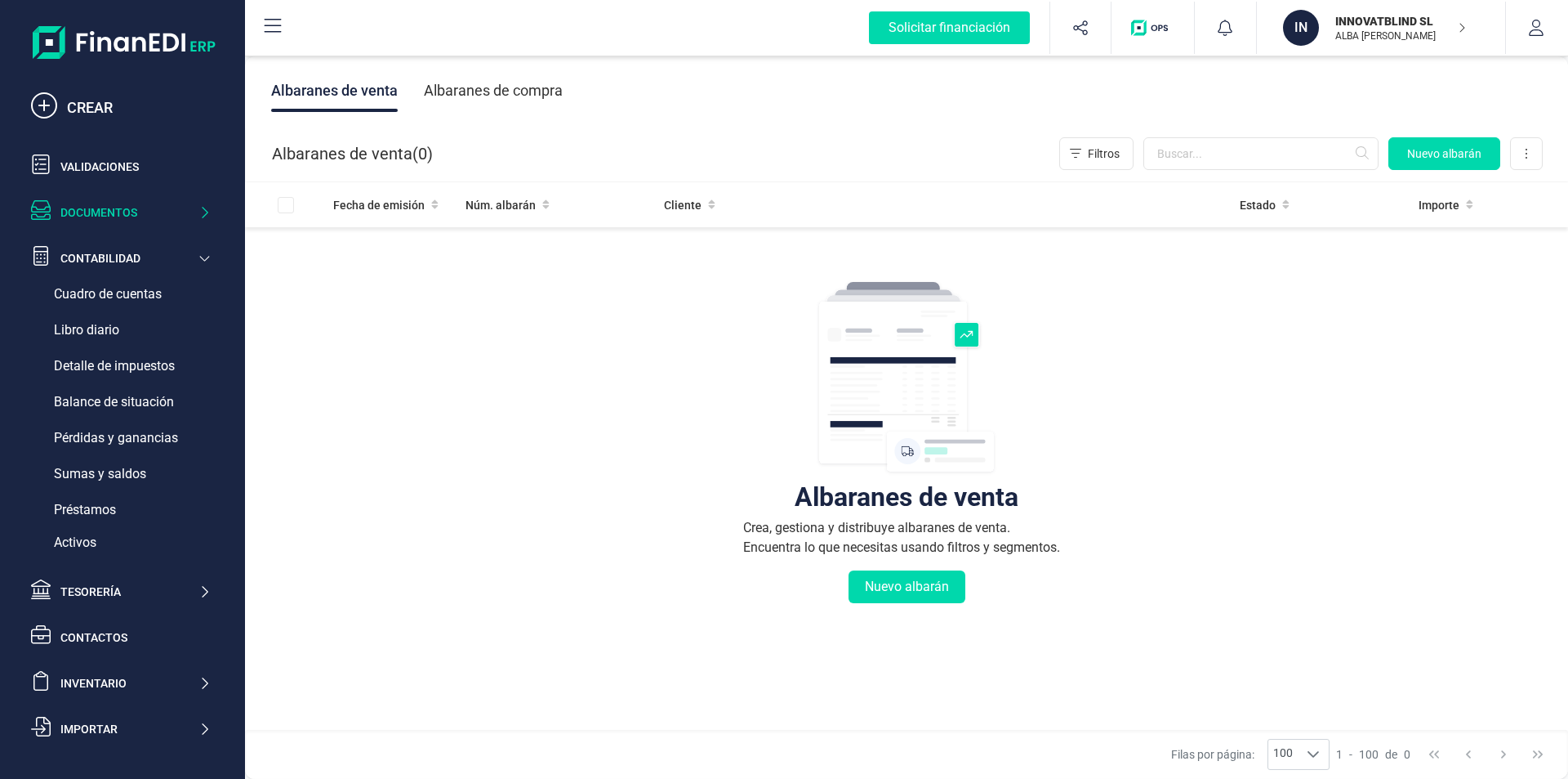
click at [106, 205] on div "Documentos" at bounding box center [129, 212] width 138 height 16
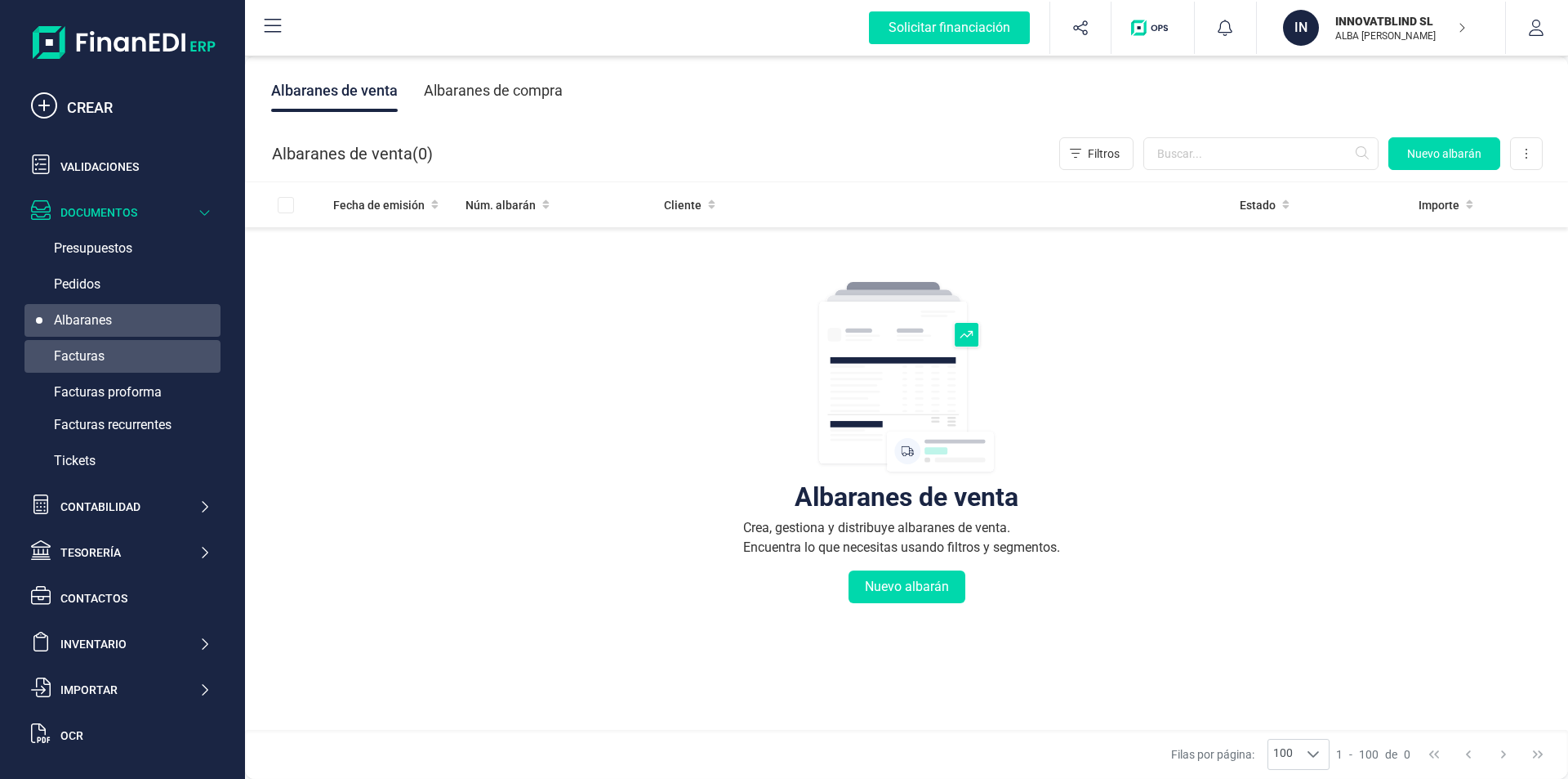
click at [72, 355] on span "Facturas" at bounding box center [79, 356] width 50 height 20
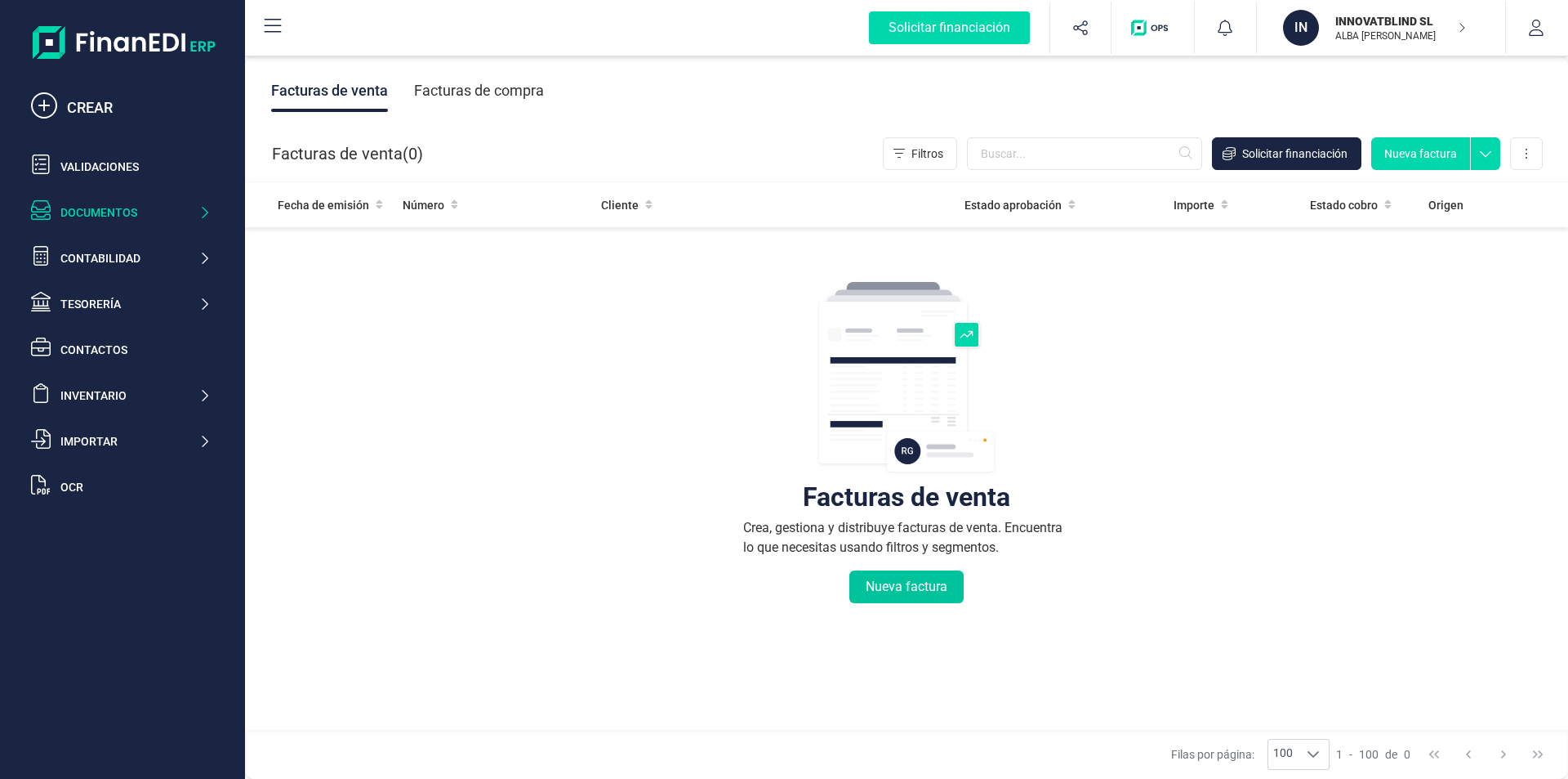
click at [907, 589] on button "Nueva factura" at bounding box center [906, 587] width 114 height 32
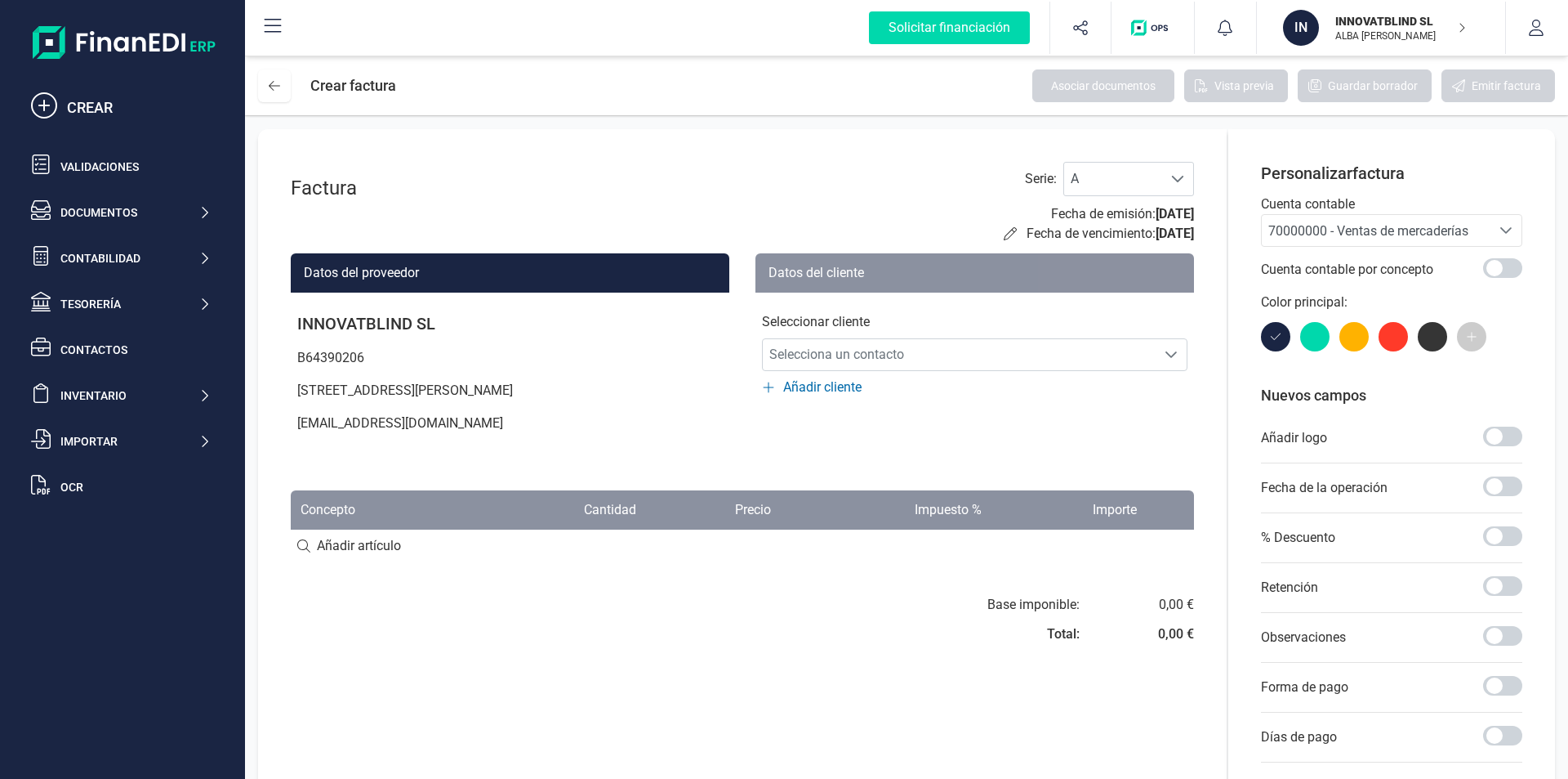
click at [277, 24] on icon at bounding box center [273, 26] width 20 height 20
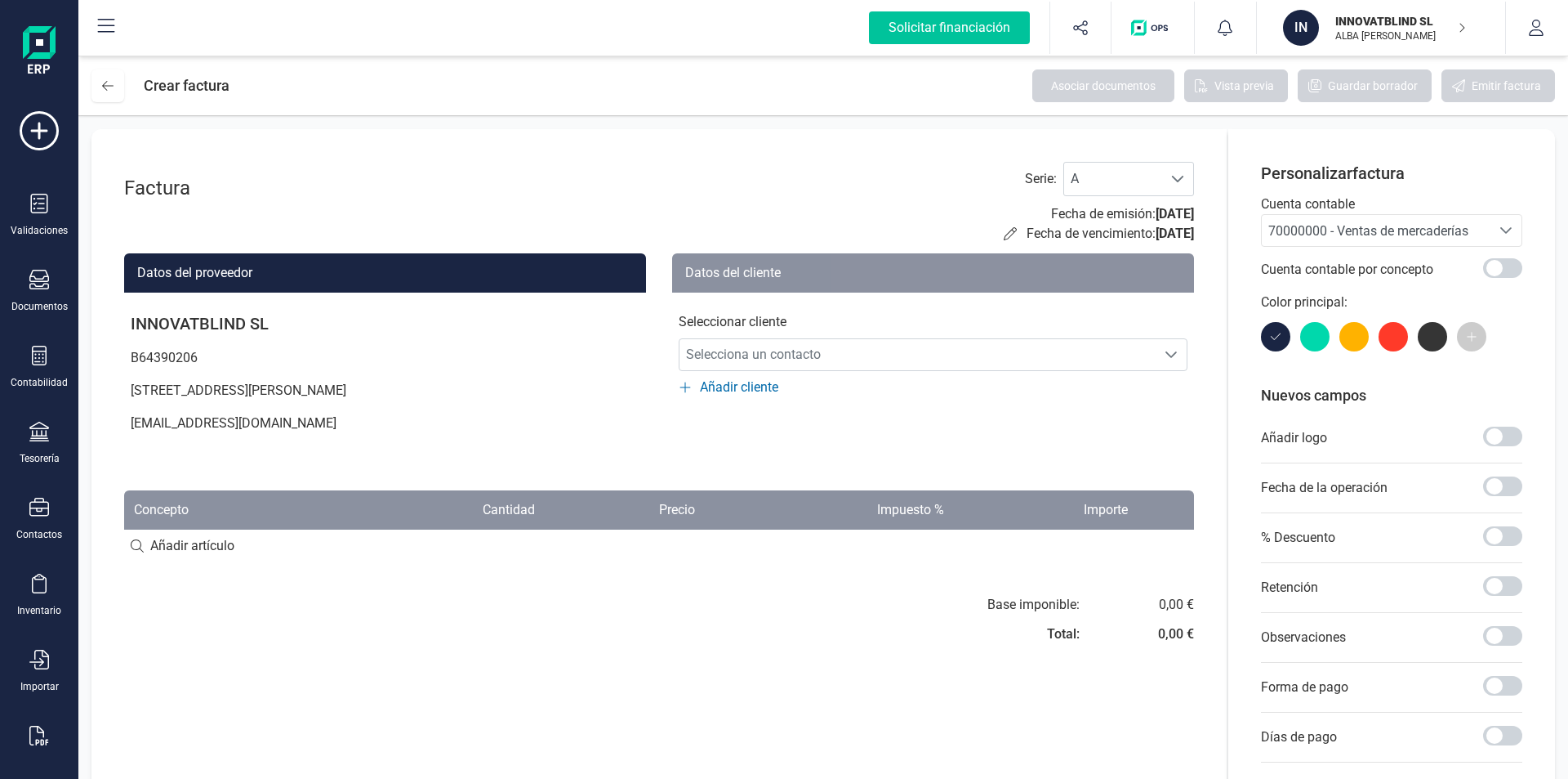
click at [972, 30] on div "Solicitar financiación" at bounding box center [949, 28] width 161 height 32
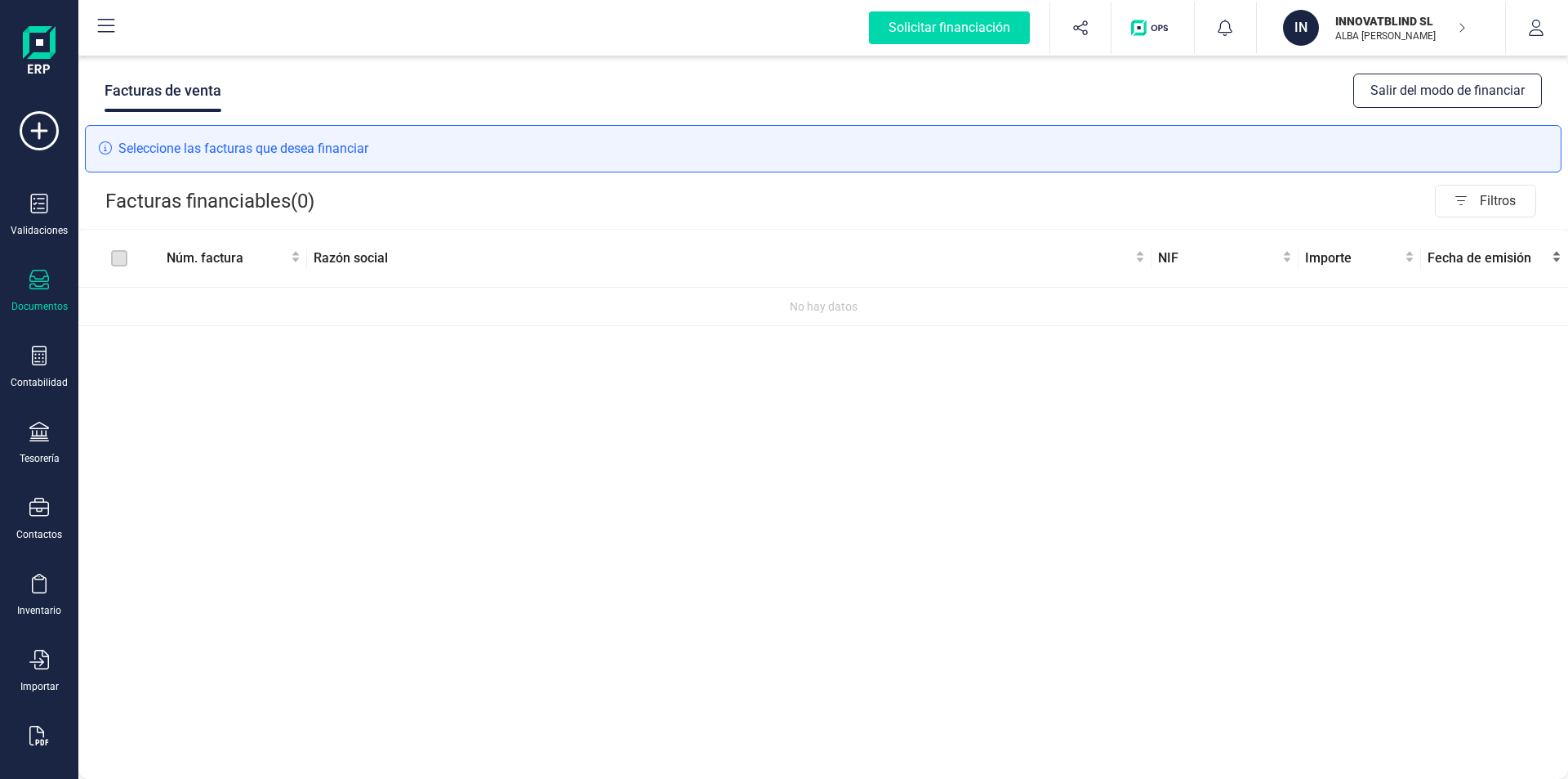
click at [117, 263] on label at bounding box center [119, 258] width 16 height 18
click at [1468, 100] on button "Salir del modo de financiar" at bounding box center [1447, 90] width 188 height 34
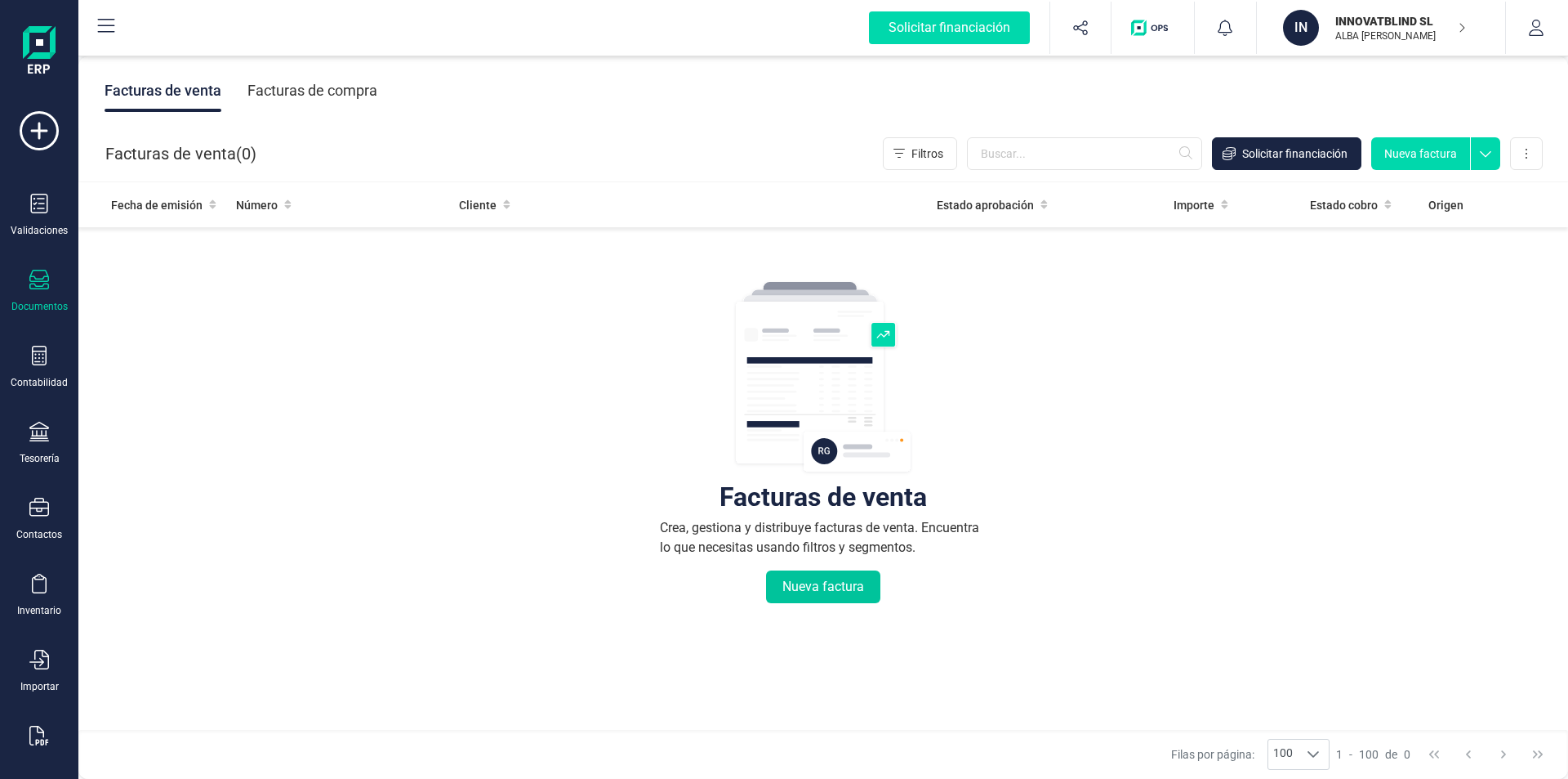
click at [808, 586] on button "Nueva factura" at bounding box center [823, 587] width 114 height 32
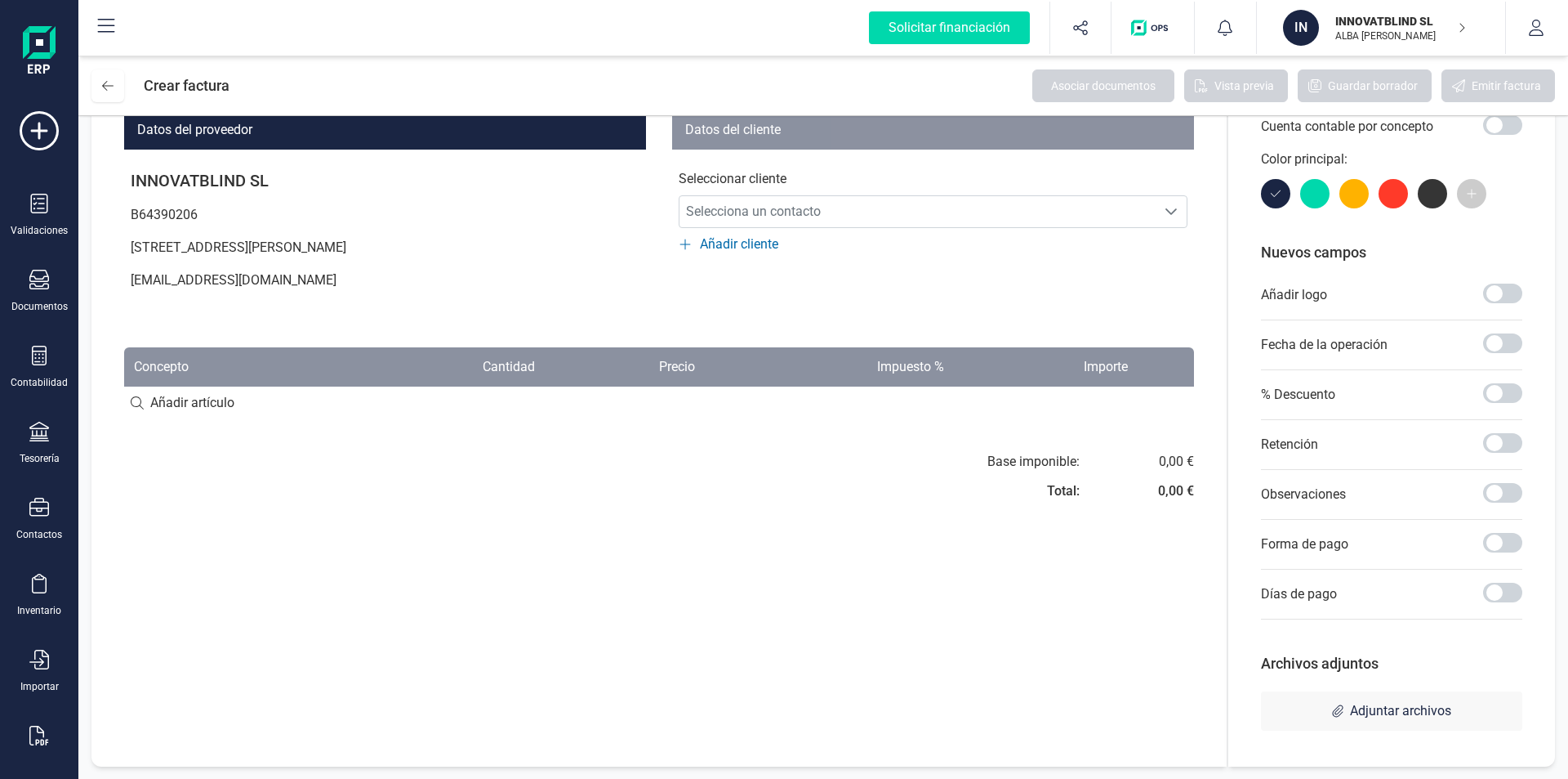
scroll to position [144, 0]
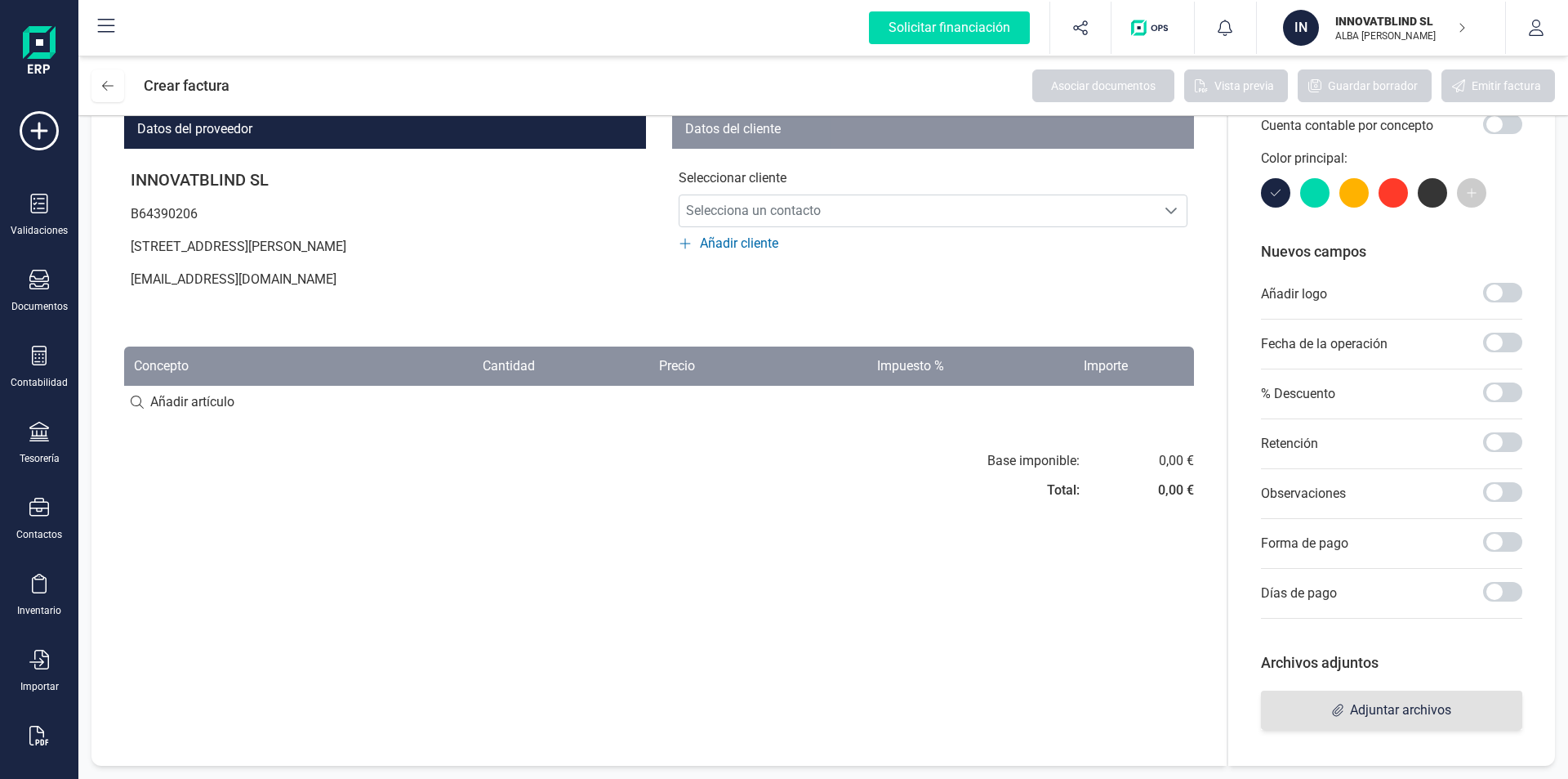
click at [1424, 711] on span "Adjuntar archivos" at bounding box center [1401, 710] width 102 height 20
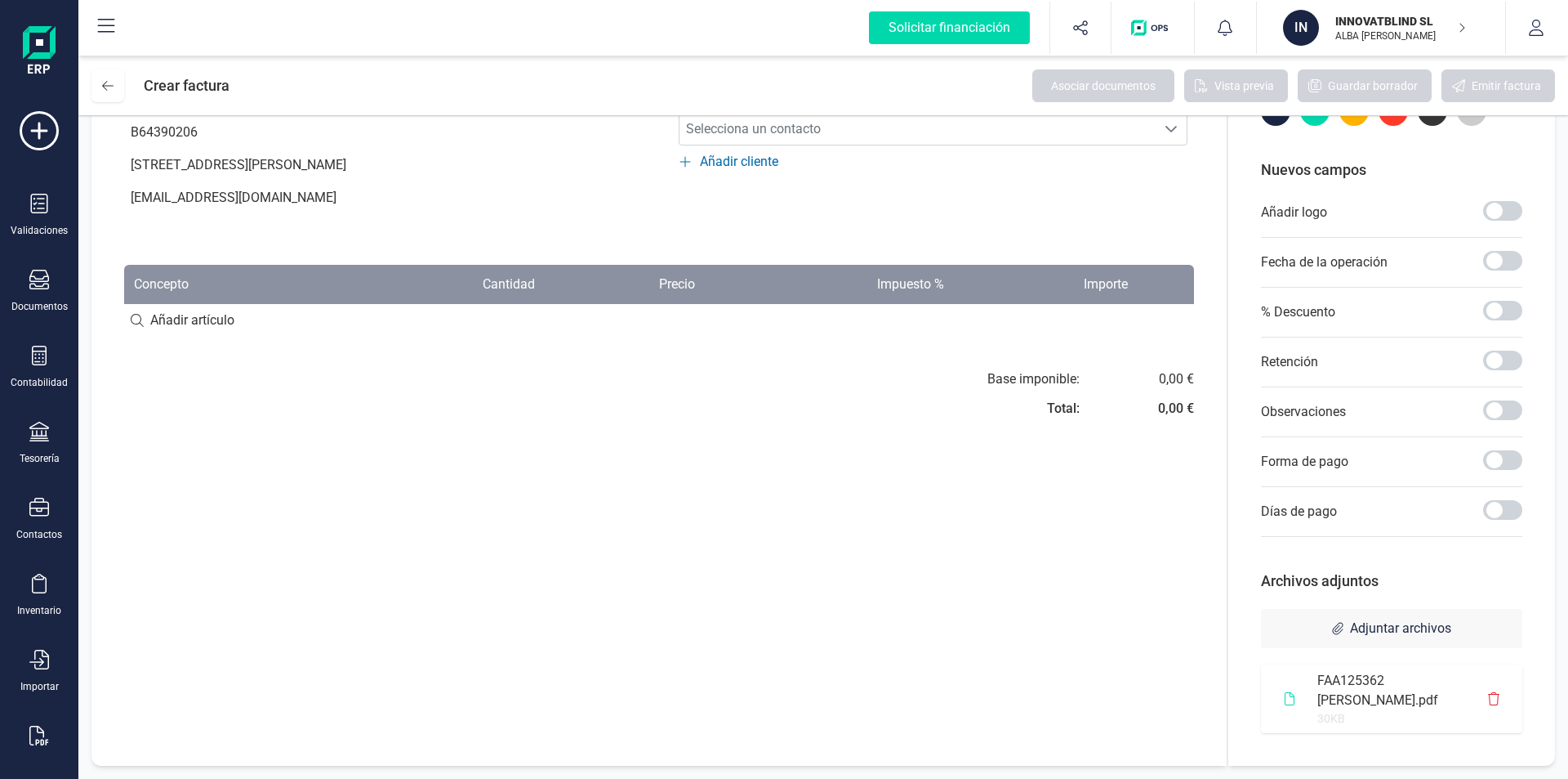
scroll to position [0, 0]
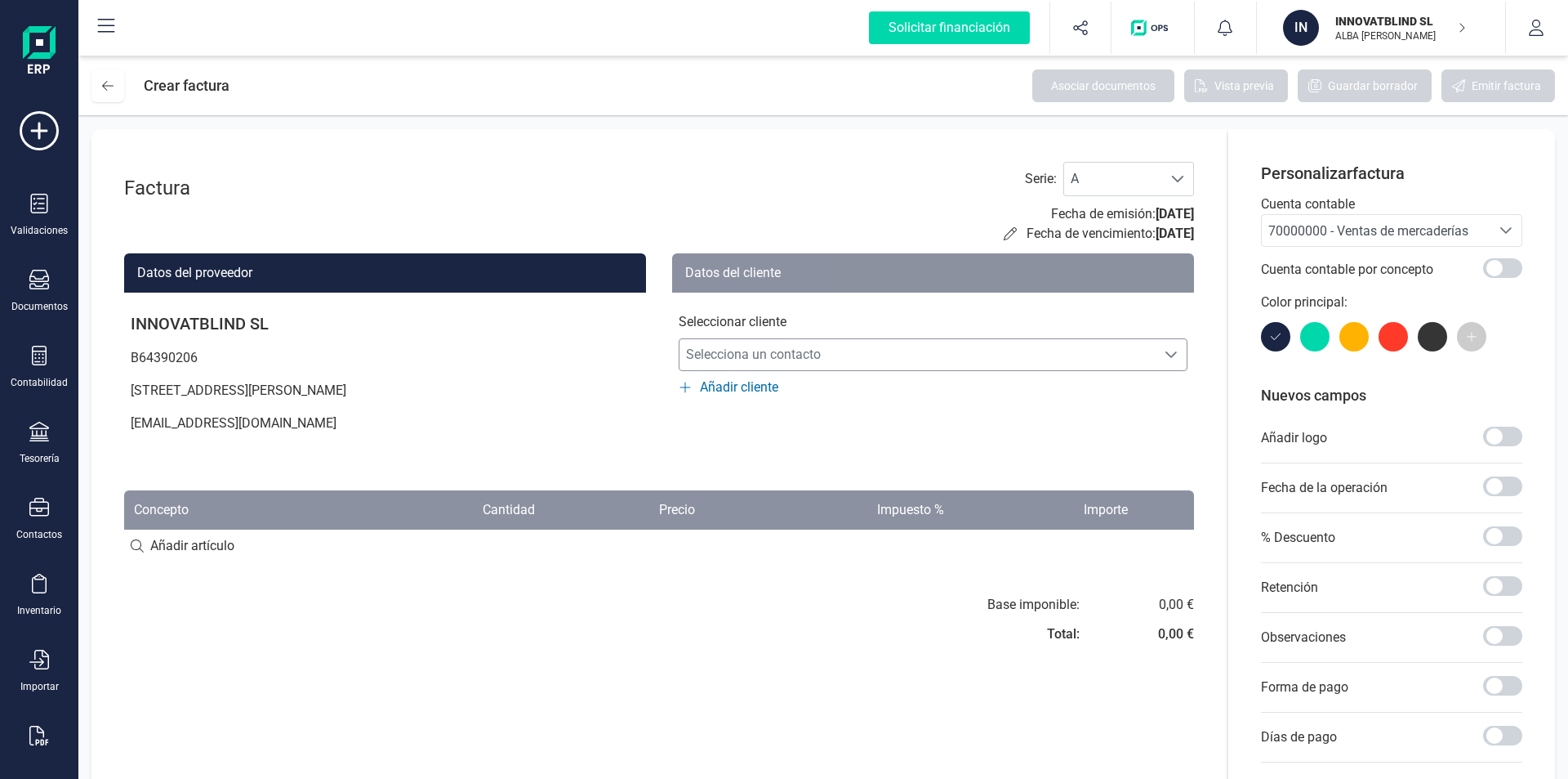
click at [767, 347] on span "Selecciona un contacto" at bounding box center [918, 355] width 476 height 32
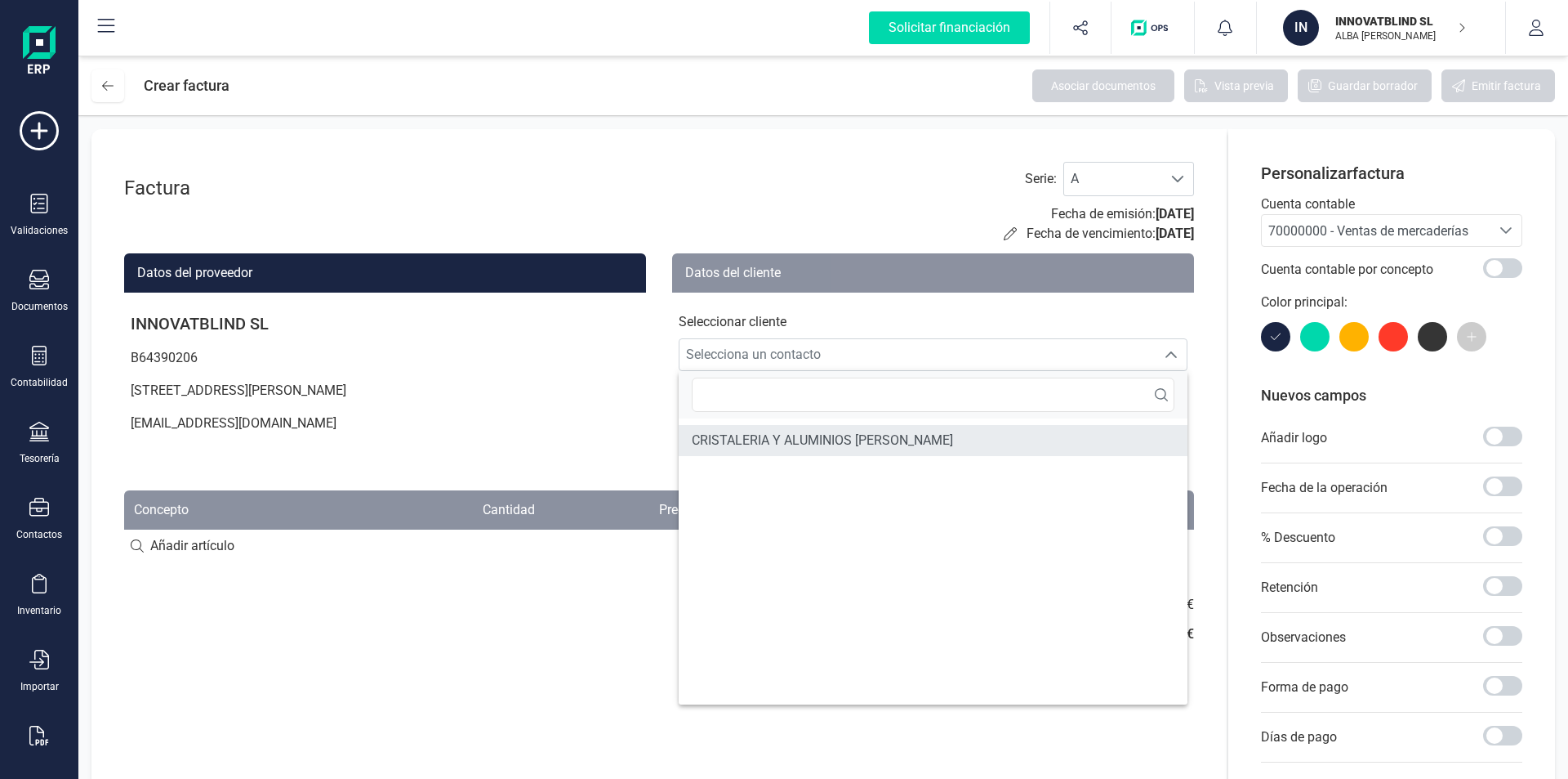
click at [746, 441] on span "CRISTALERIA Y ALUMINIOS [PERSON_NAME]" at bounding box center [823, 440] width 261 height 20
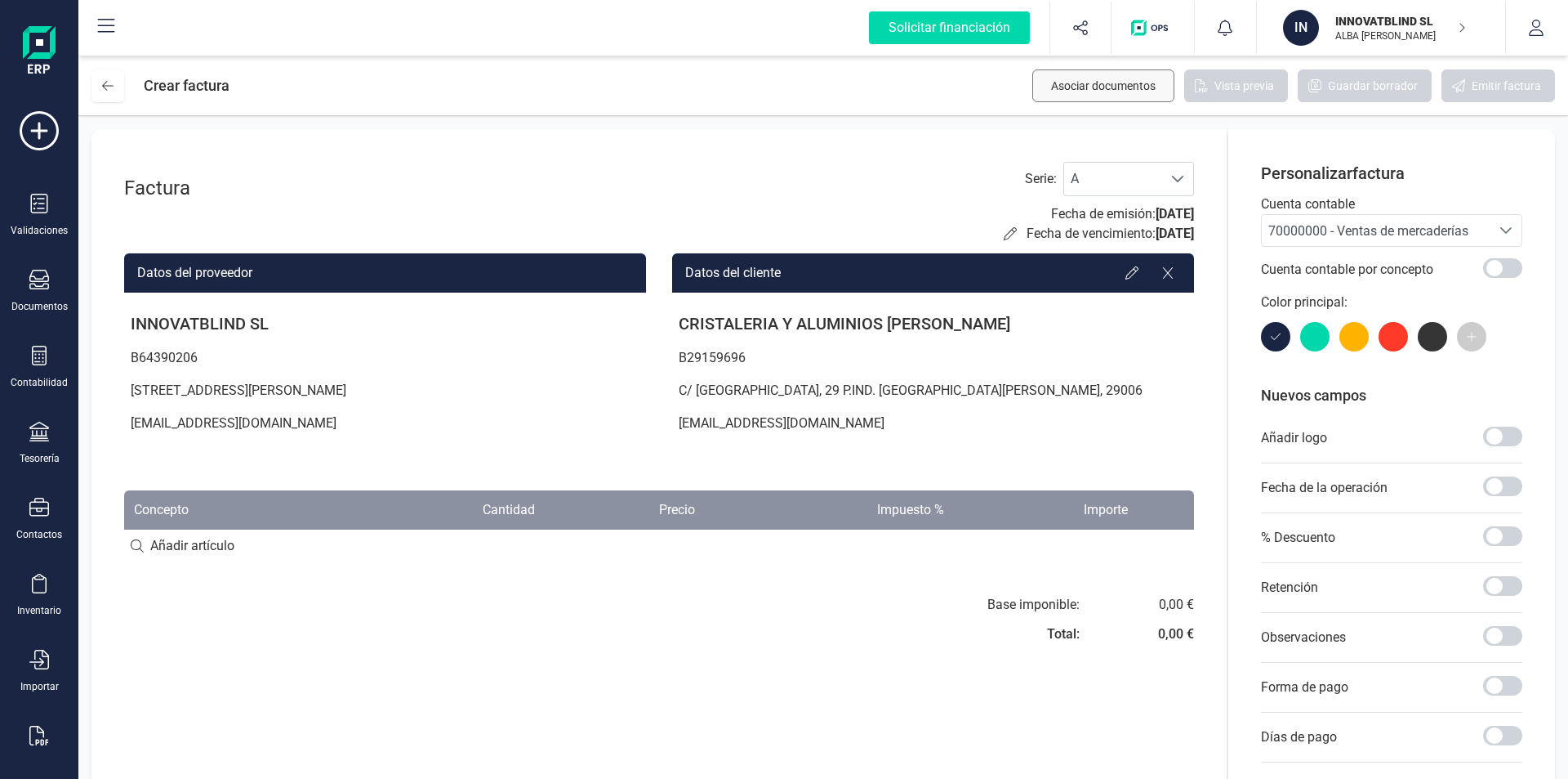
click at [1110, 84] on span "Asociar documentos" at bounding box center [1104, 86] width 105 height 16
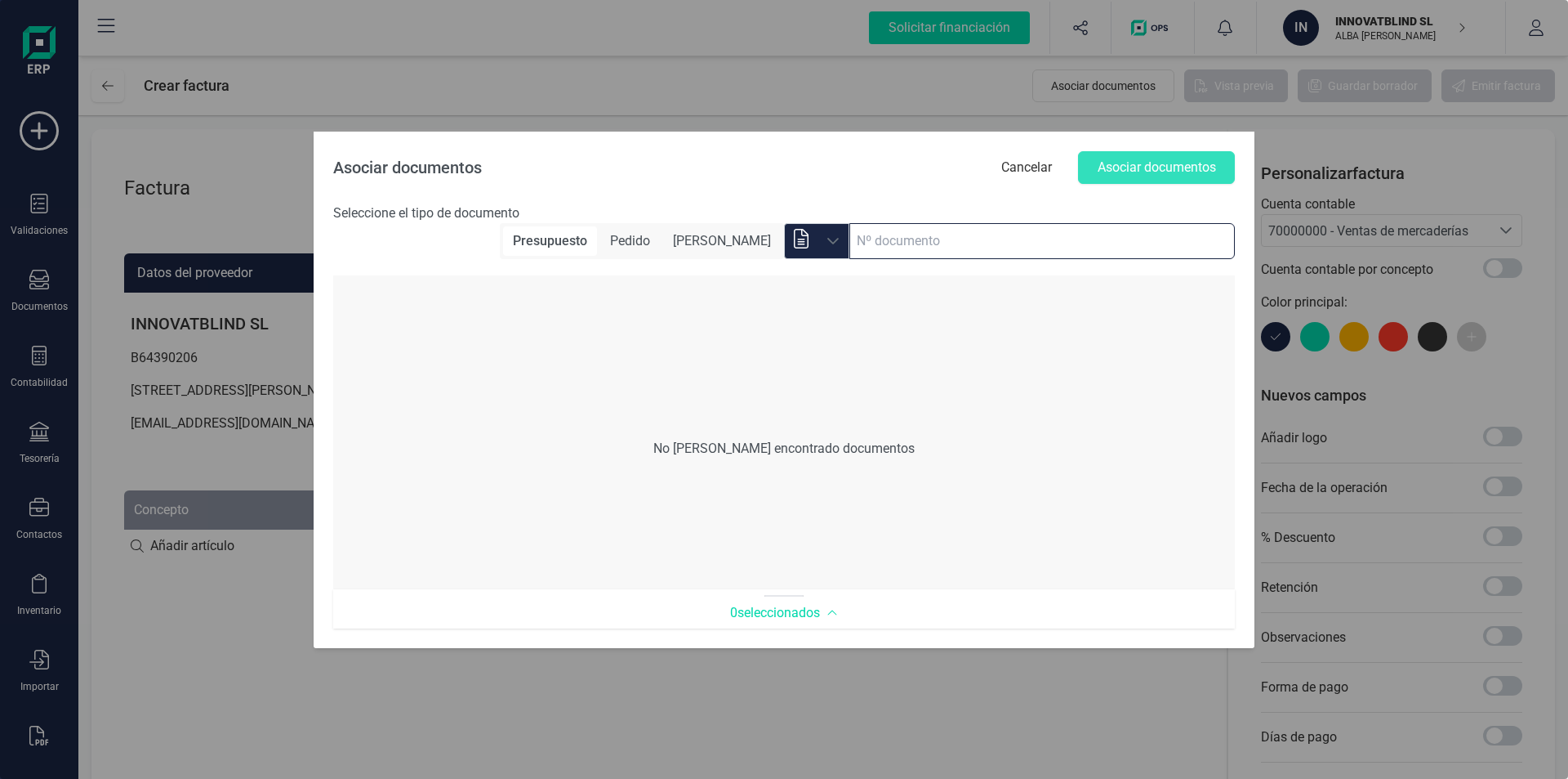
click at [932, 252] on input at bounding box center [1041, 242] width 385 height 36
click at [1036, 171] on button "Cancelar" at bounding box center [1027, 167] width 84 height 32
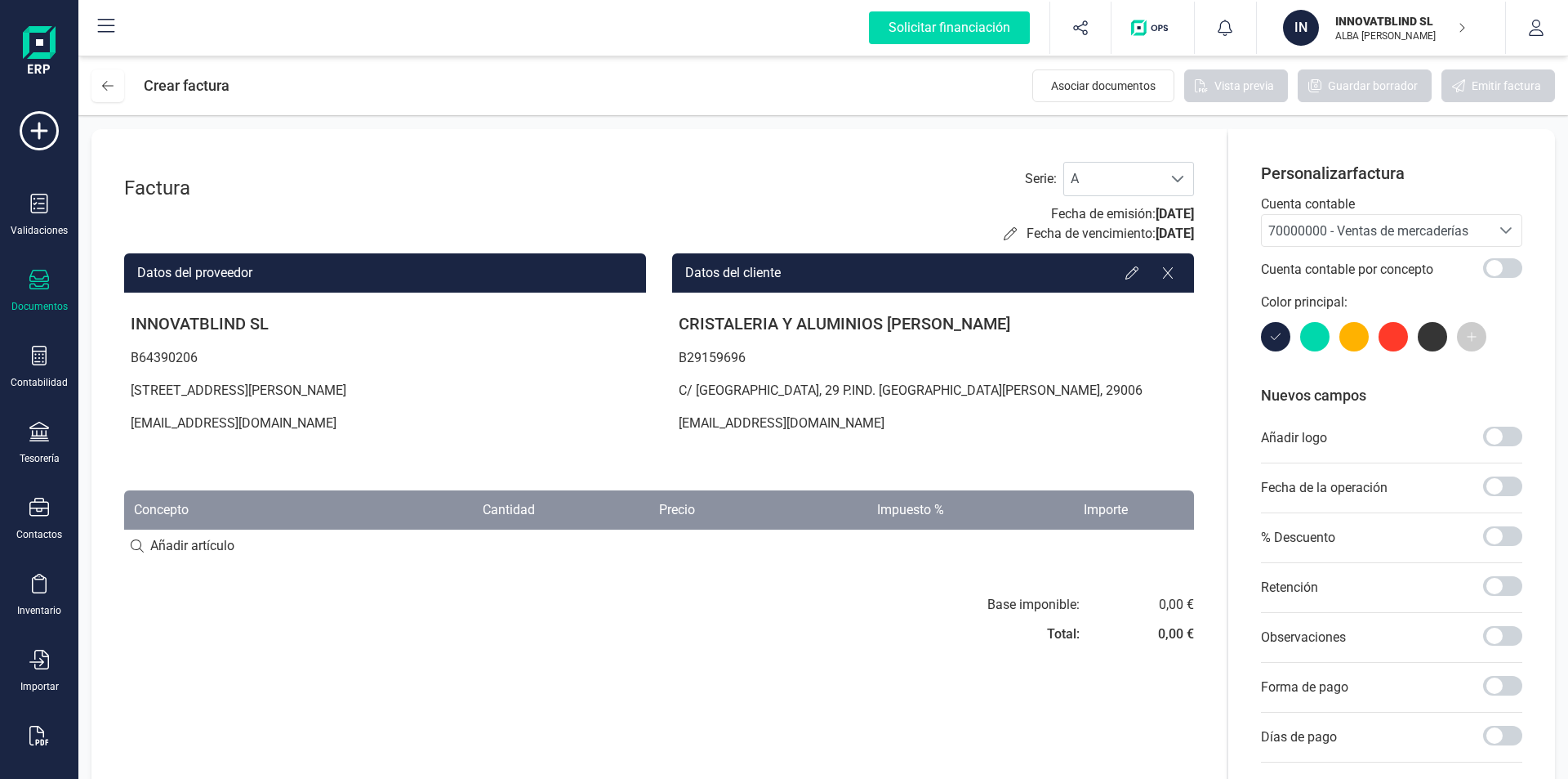
click at [32, 291] on div at bounding box center [39, 281] width 20 height 24
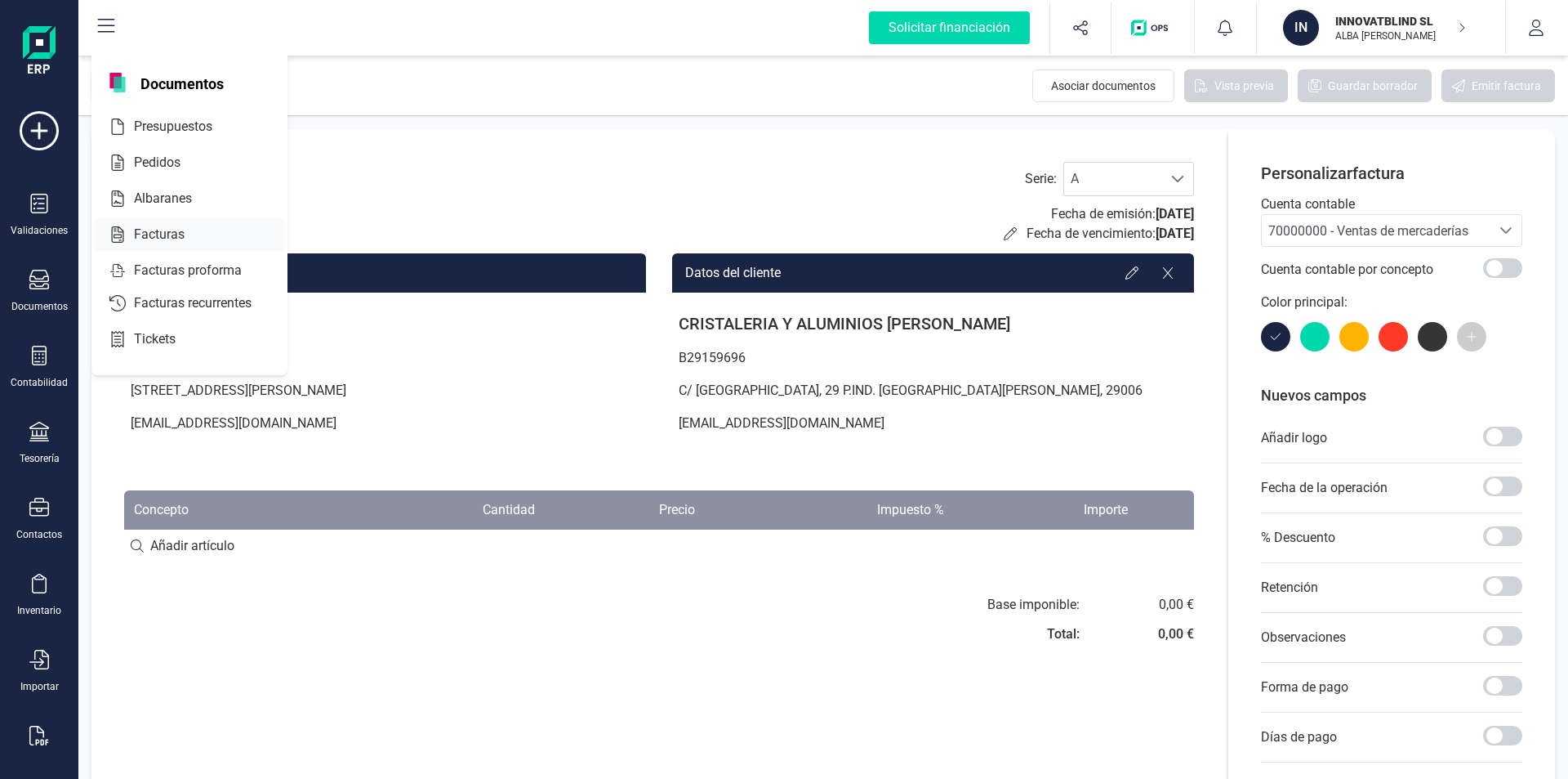
click at [160, 234] on span "Facturas" at bounding box center [170, 234] width 87 height 20
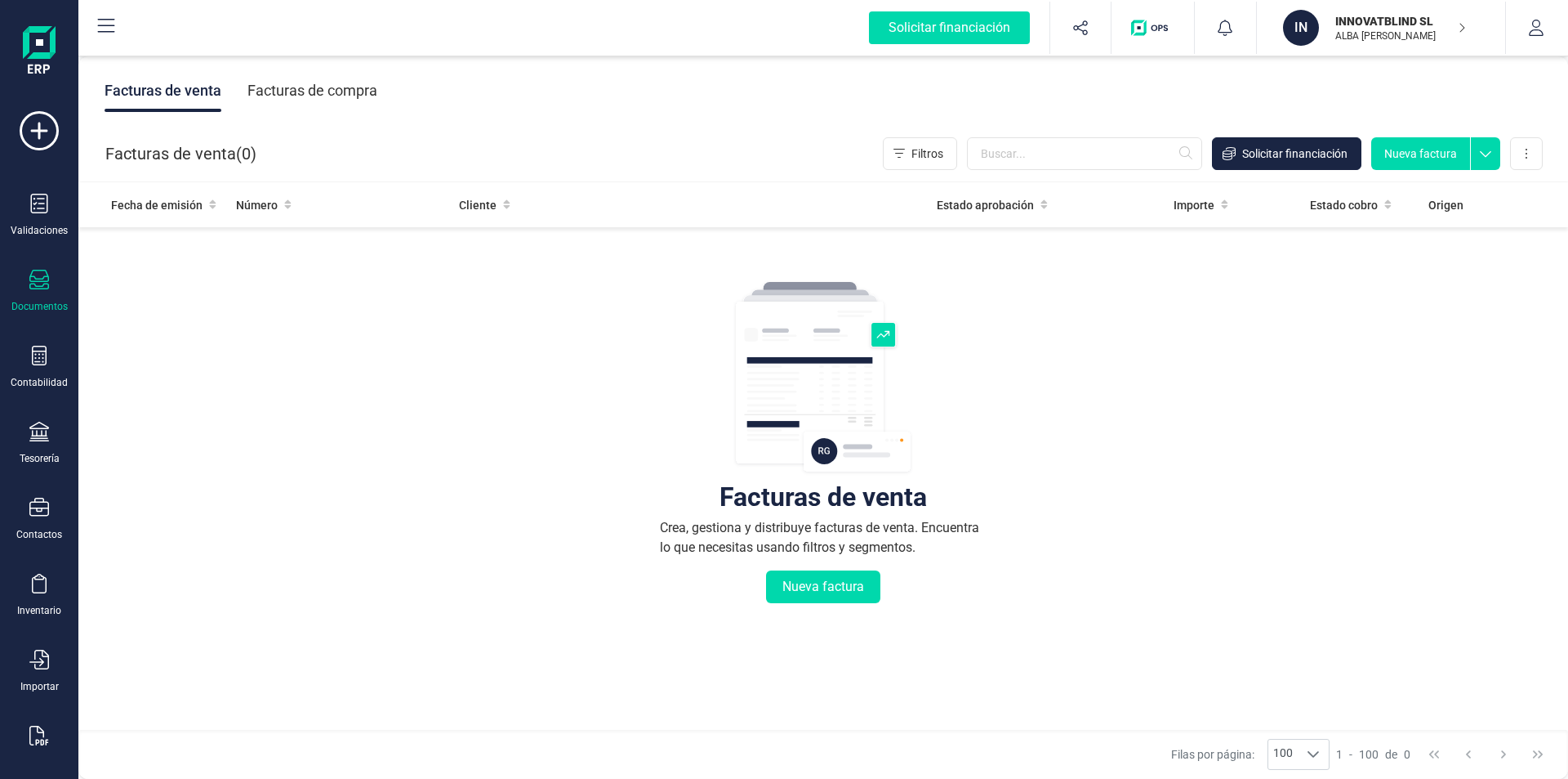
click at [35, 293] on div at bounding box center [39, 281] width 20 height 24
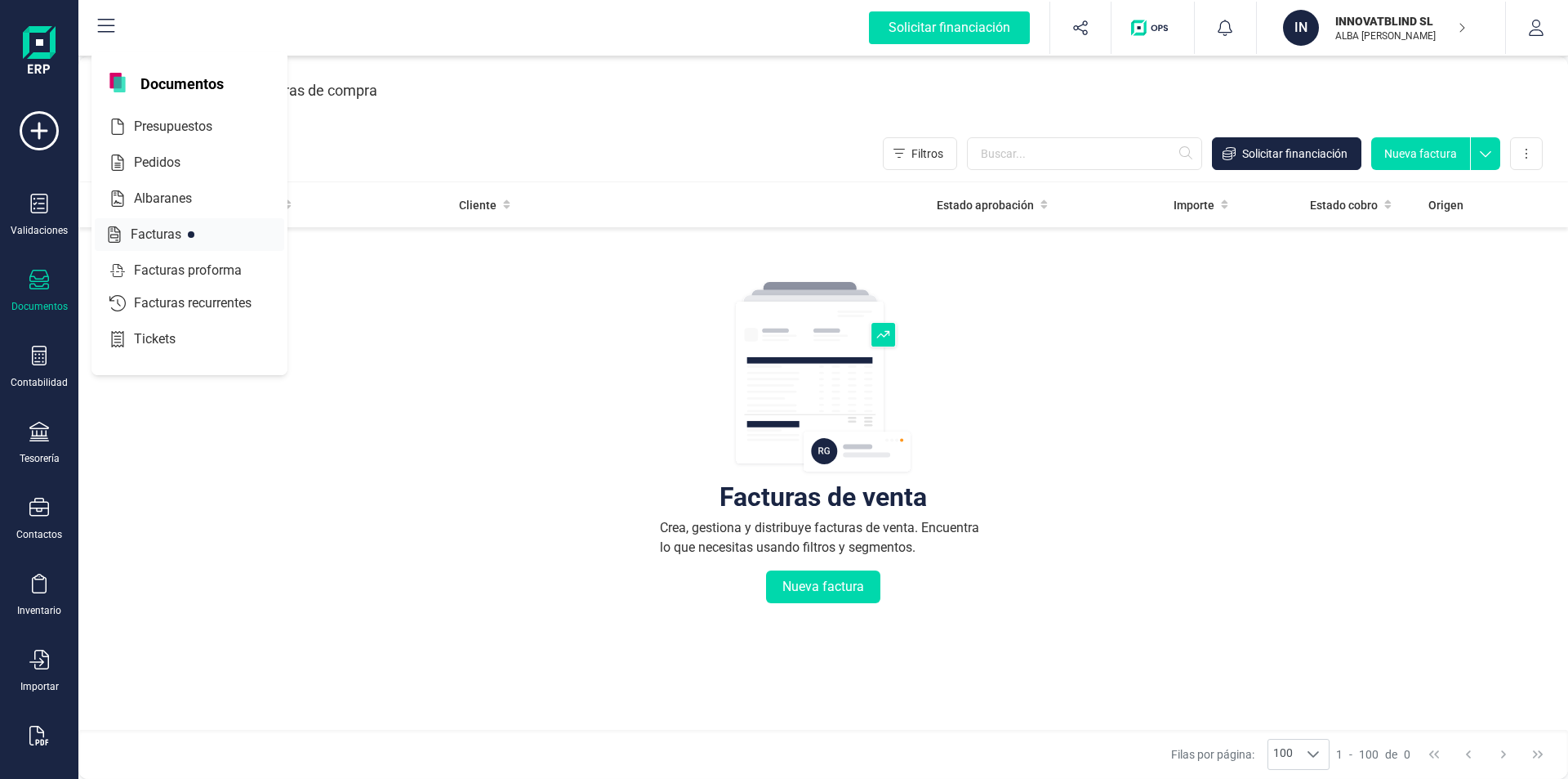
click at [169, 233] on span "Facturas" at bounding box center [167, 234] width 87 height 20
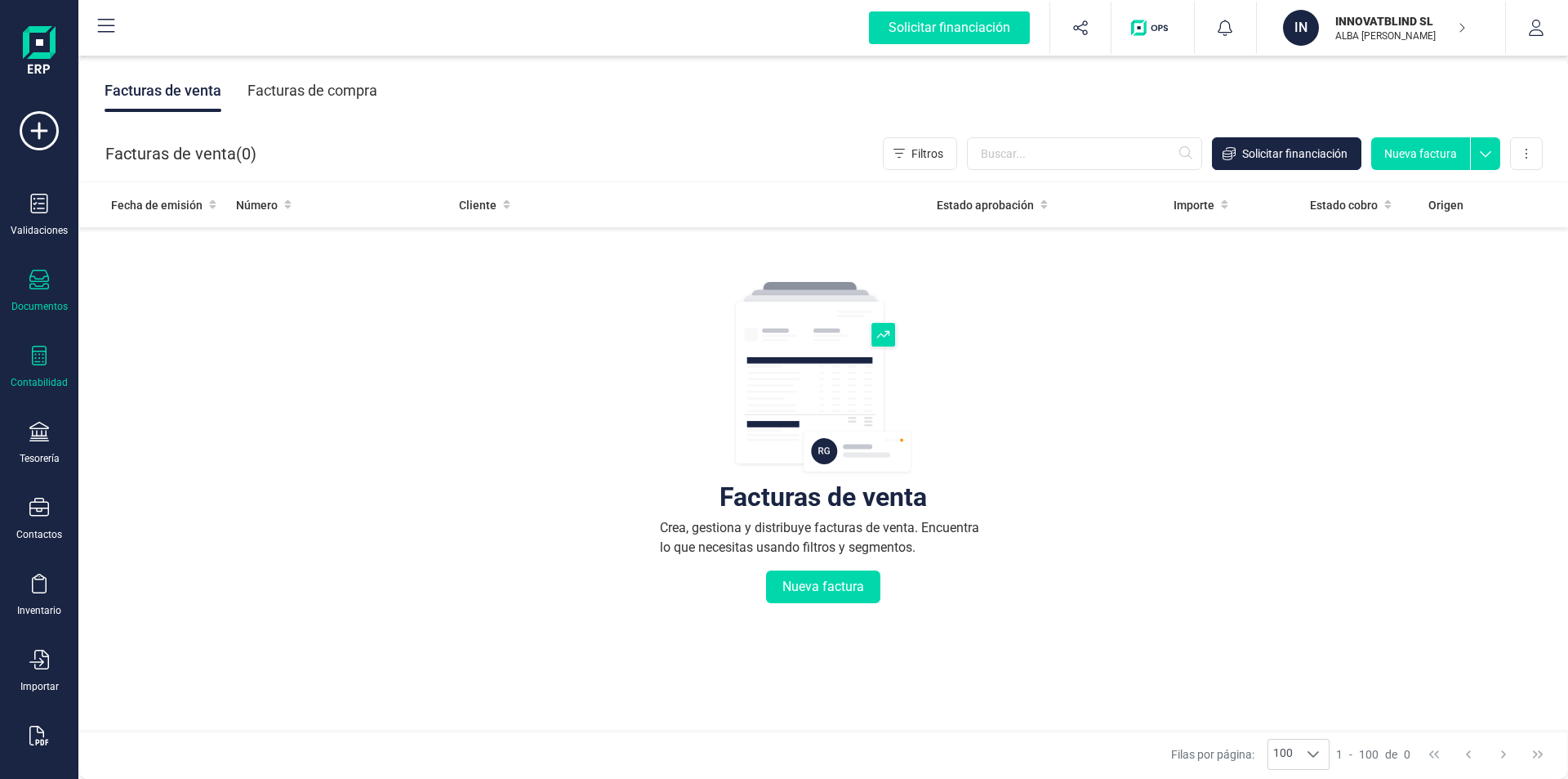
click at [34, 353] on icon at bounding box center [39, 355] width 20 height 20
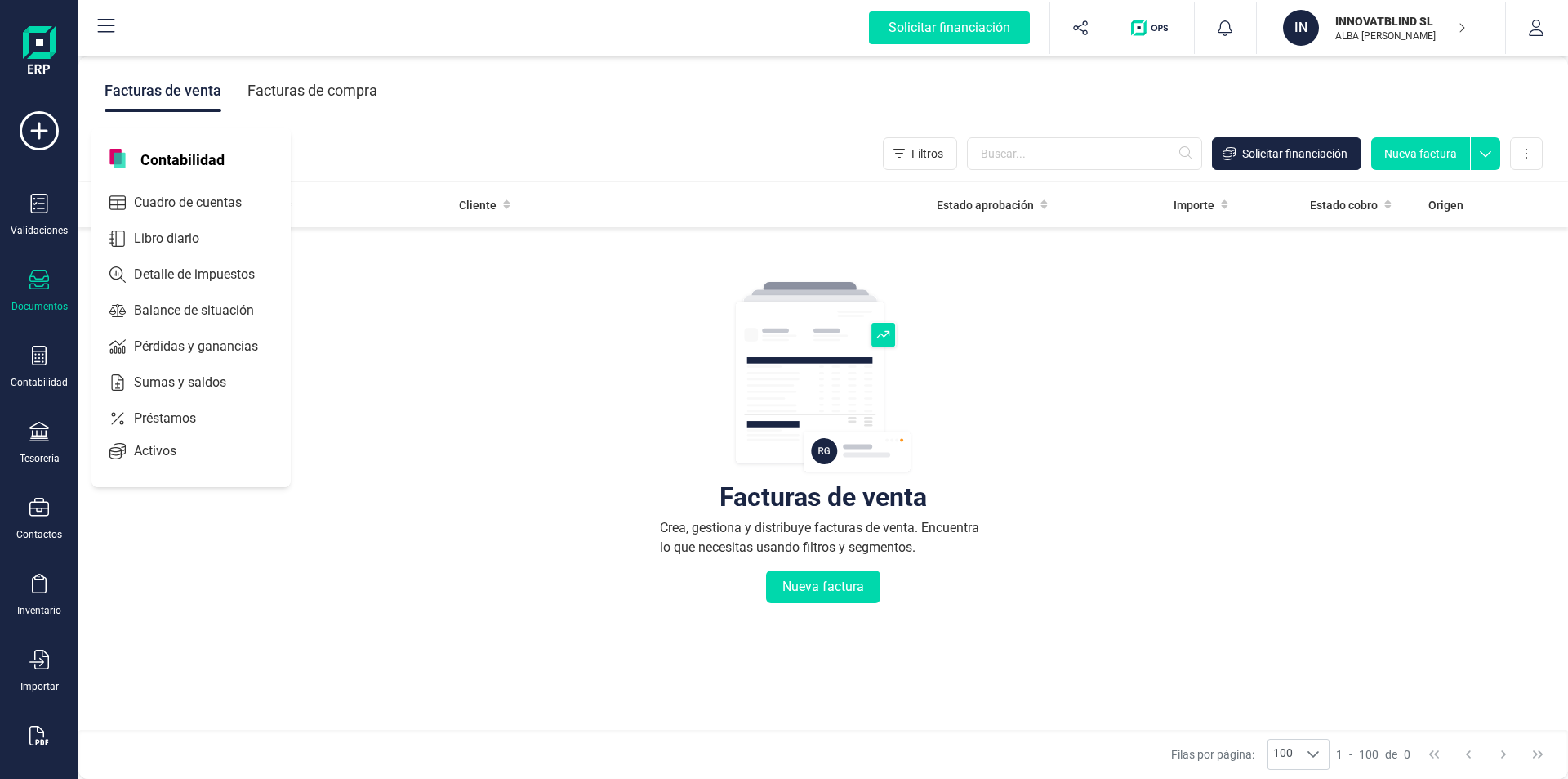
click at [41, 282] on icon at bounding box center [39, 279] width 20 height 20
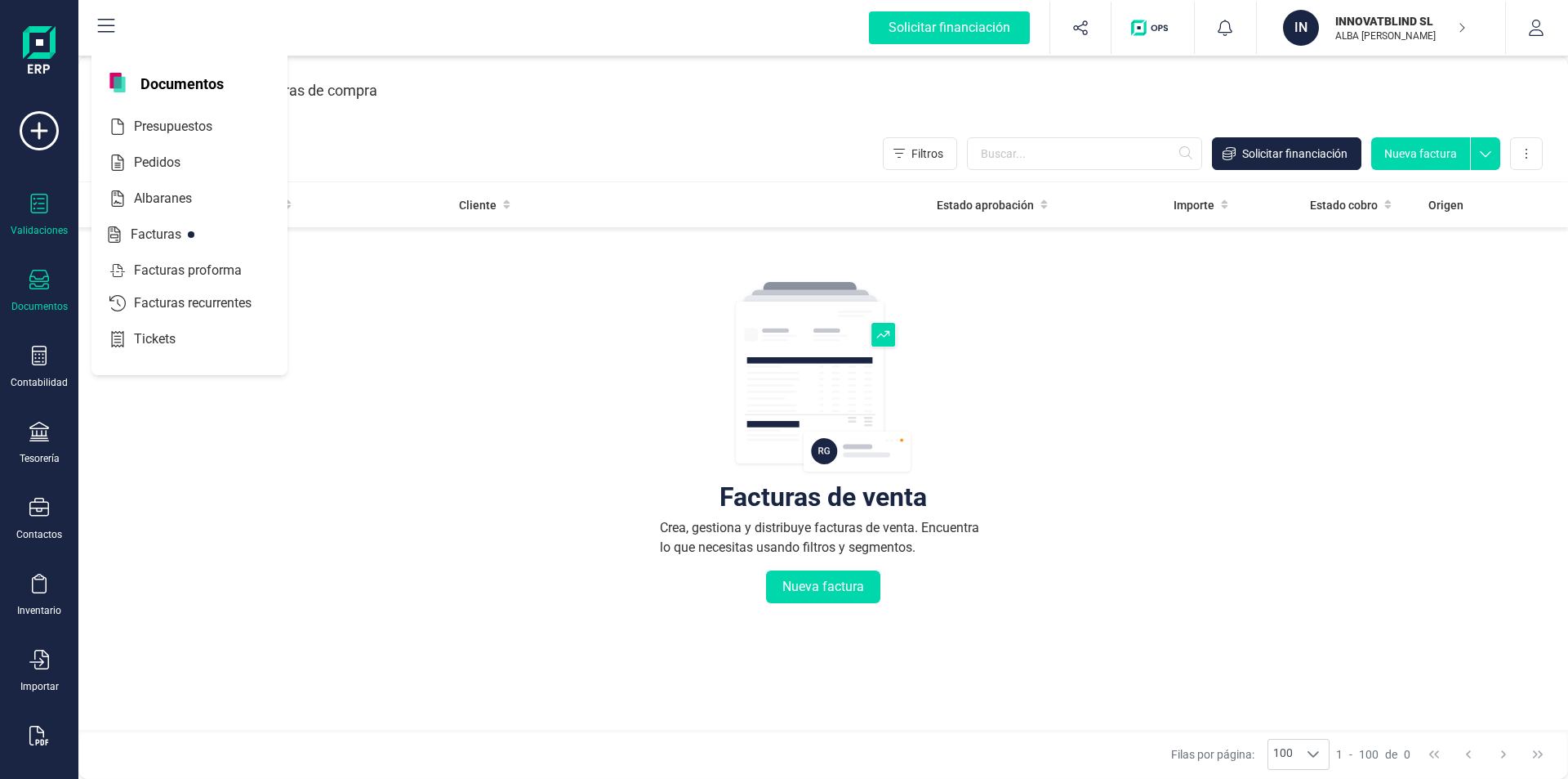
click at [24, 202] on div "Validaciones" at bounding box center [39, 216] width 66 height 44
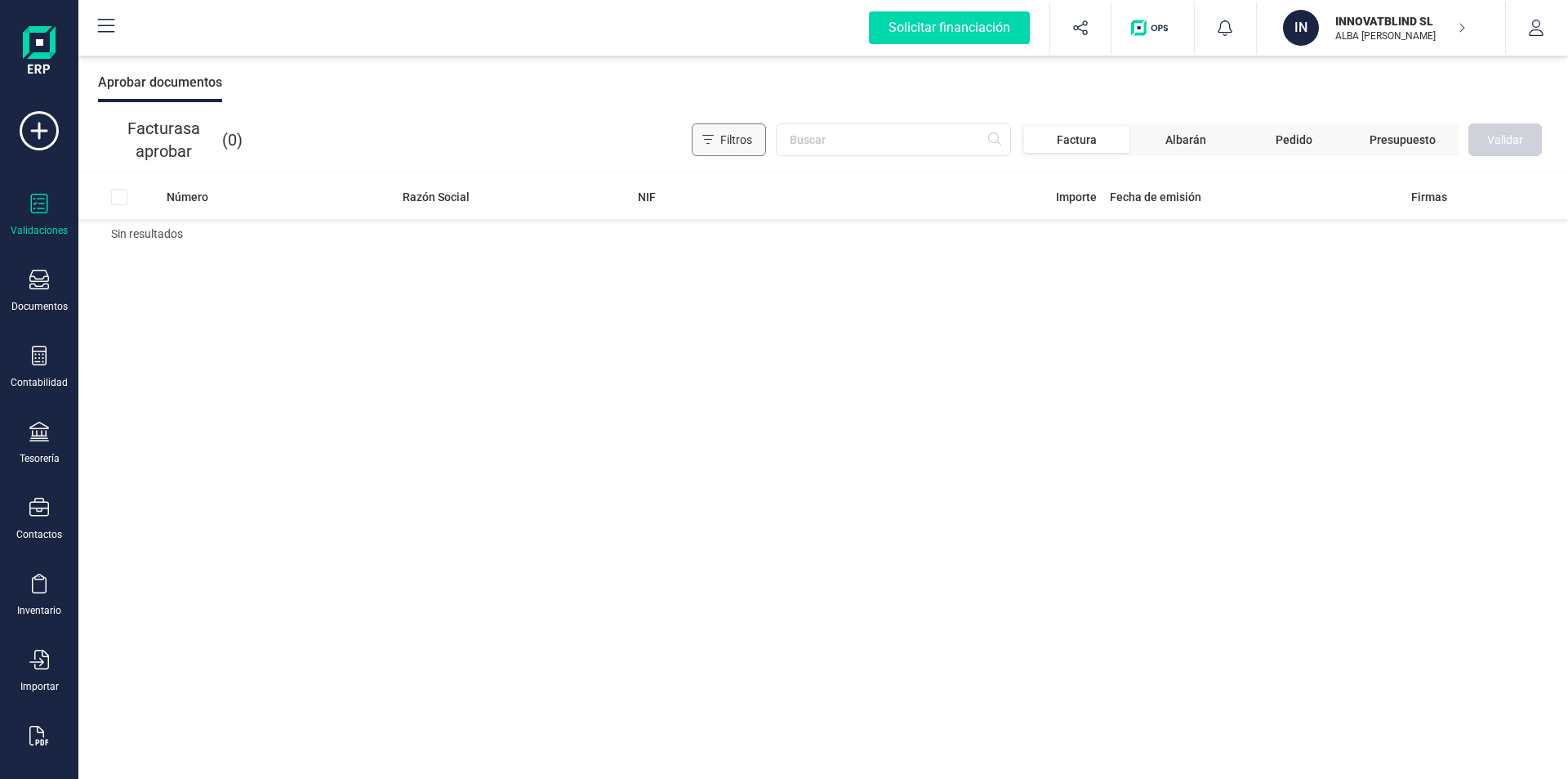
click at [739, 136] on span "Filtros" at bounding box center [737, 139] width 32 height 16
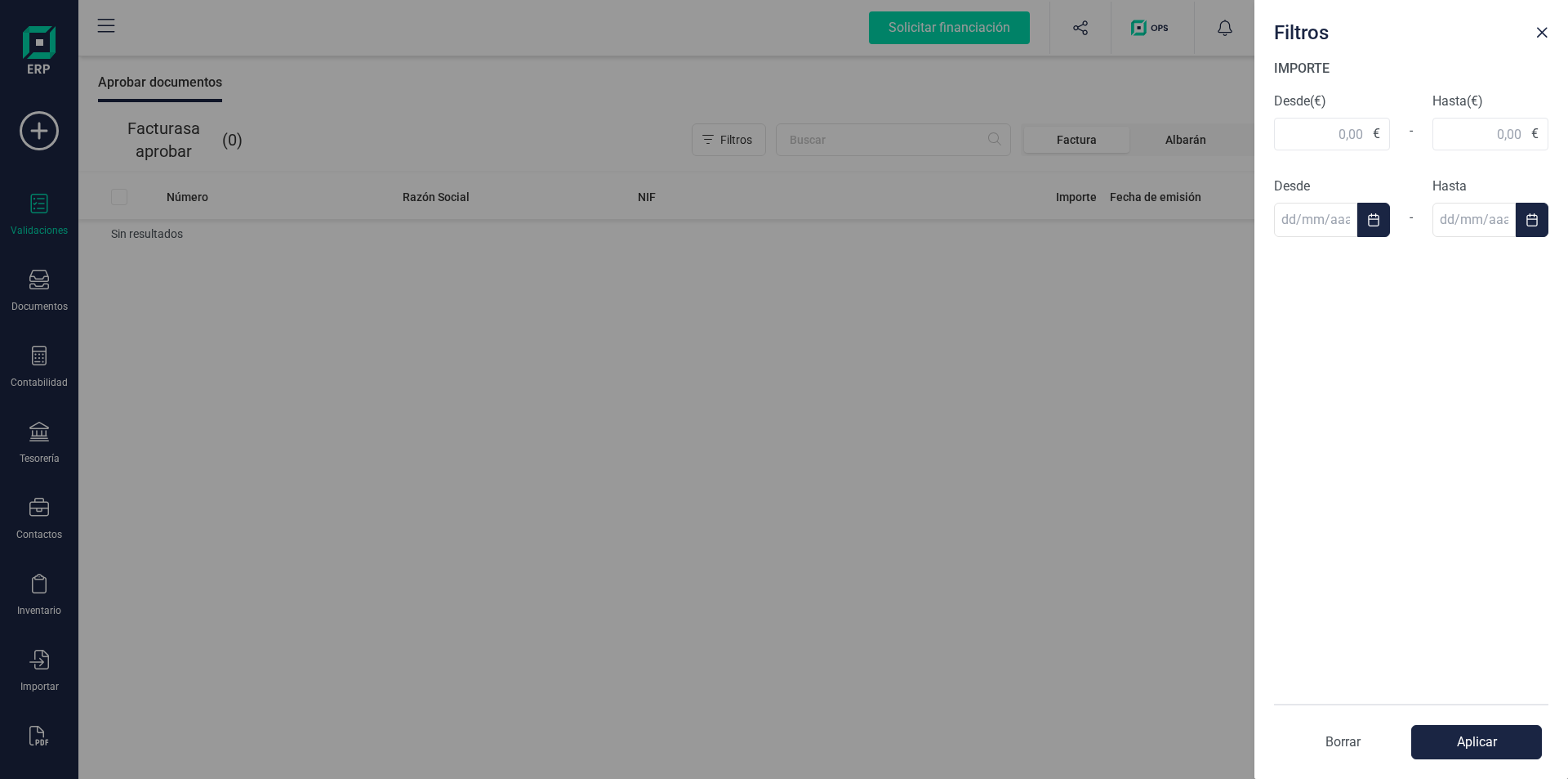
drag, startPoint x: 996, startPoint y: 370, endPoint x: 1022, endPoint y: 301, distance: 73.7
click at [1005, 356] on div "Filtros IMPORTE Desde (€) € - Hasta (€) € Desde - Hasta Borrar Aplicar" at bounding box center [784, 389] width 1568 height 779
click at [1098, 132] on div "Filtros IMPORTE Desde (€) € - Hasta (€) € Desde - Hasta Borrar Aplicar" at bounding box center [784, 389] width 1568 height 779
click at [1540, 27] on span "Close" at bounding box center [1542, 32] width 13 height 13
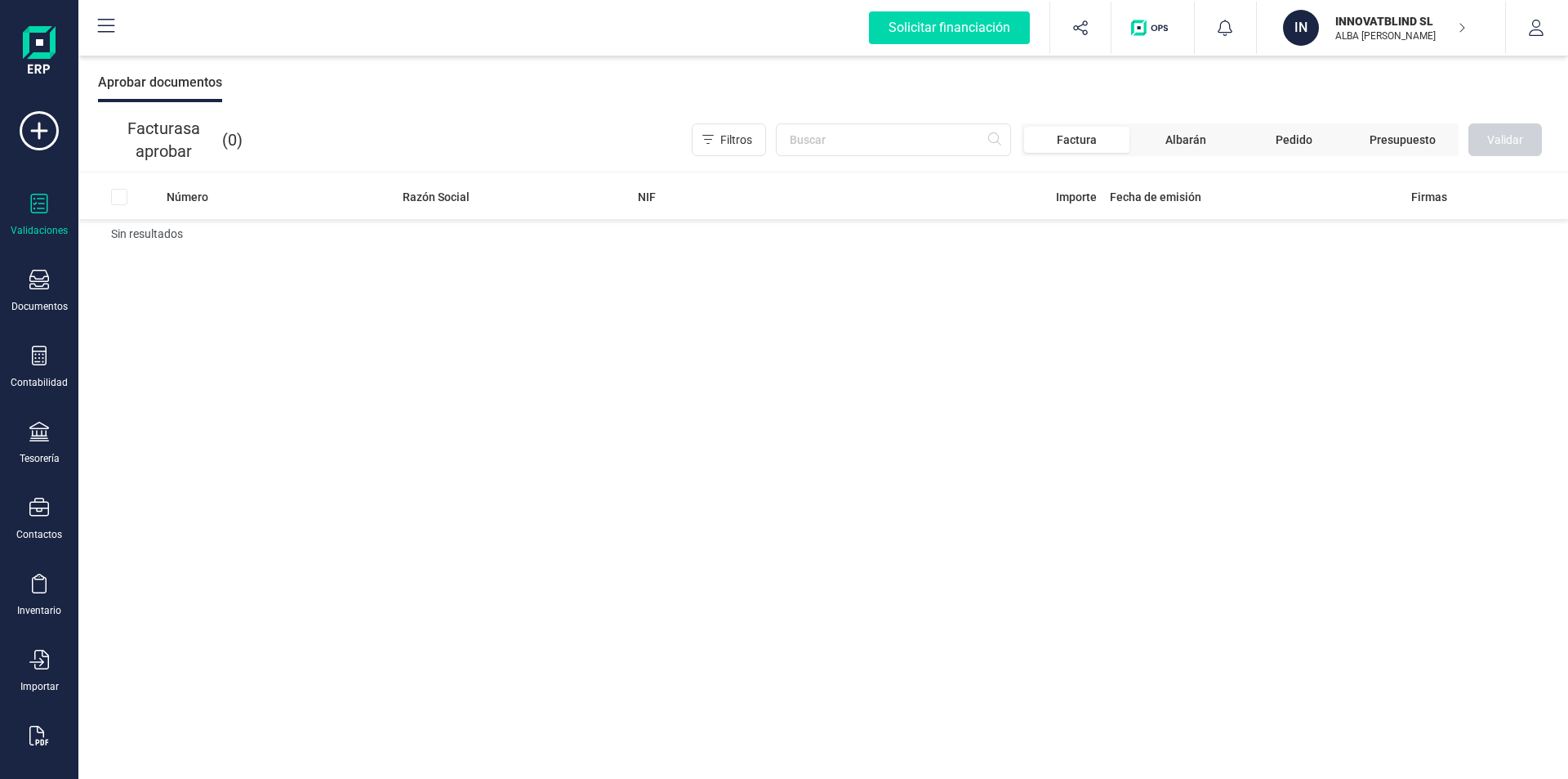
click at [1094, 142] on span "Factura" at bounding box center [1077, 139] width 40 height 16
click at [1078, 138] on span "Factura" at bounding box center [1077, 139] width 40 height 16
click at [1196, 130] on span "Albarán" at bounding box center [1185, 139] width 106 height 26
click at [1538, 30] on icon "button" at bounding box center [1536, 28] width 14 height 16
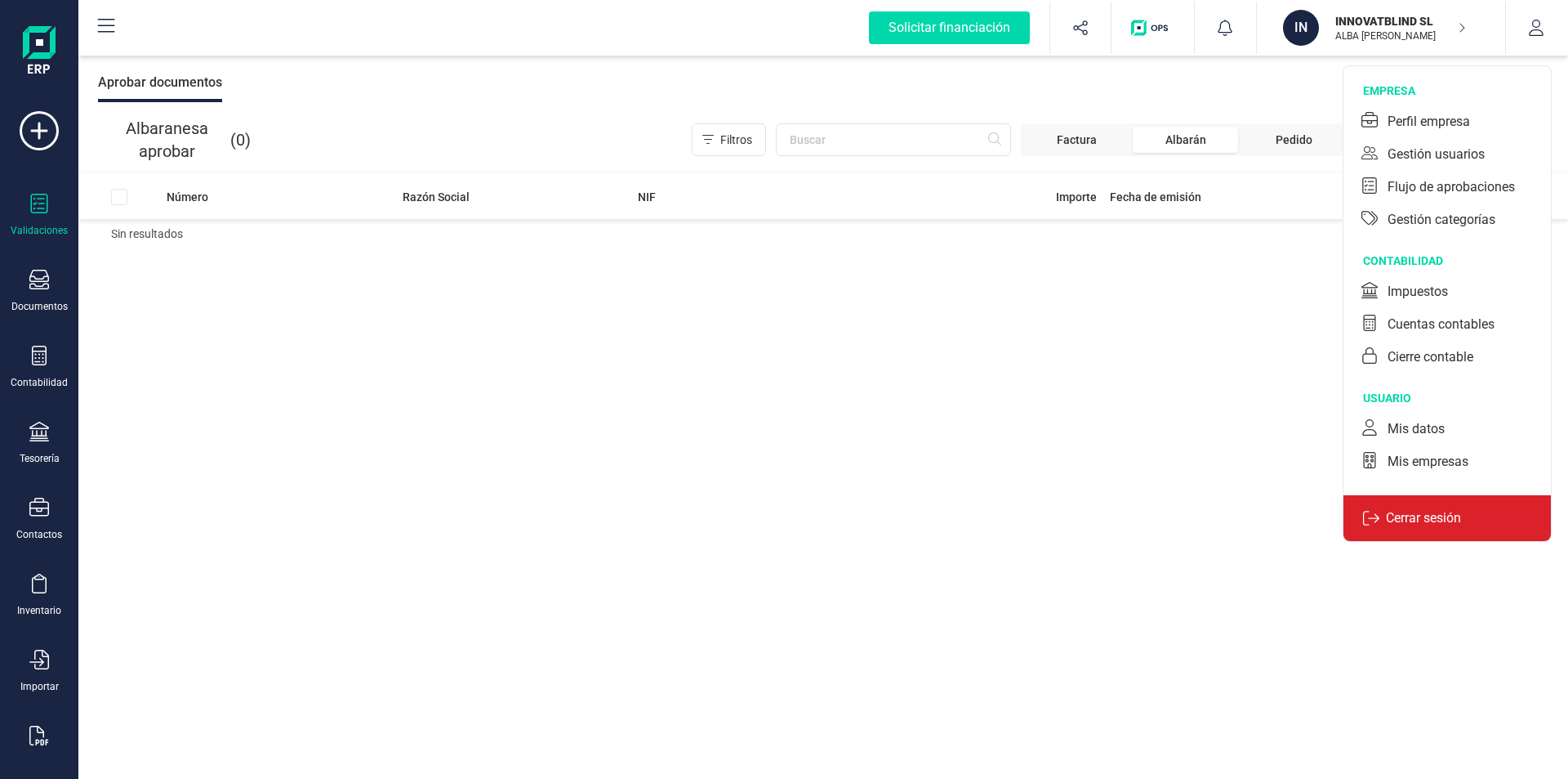
click at [1427, 520] on p "Cerrar sesión" at bounding box center [1423, 517] width 88 height 20
